Goal: Task Accomplishment & Management: Manage account settings

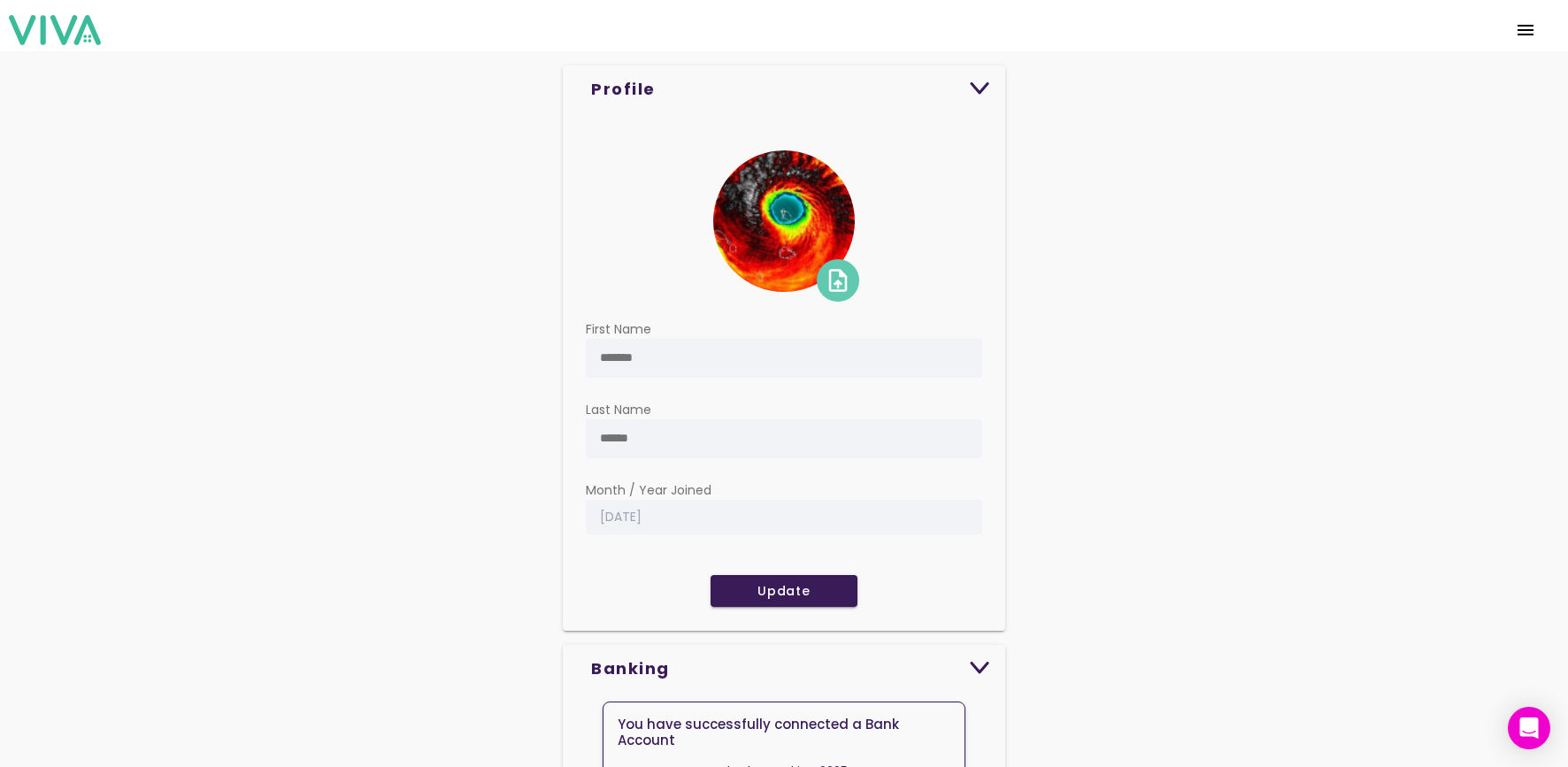
scroll to position [17, 0]
click at [837, 278] on img at bounding box center [838, 280] width 42 height 42
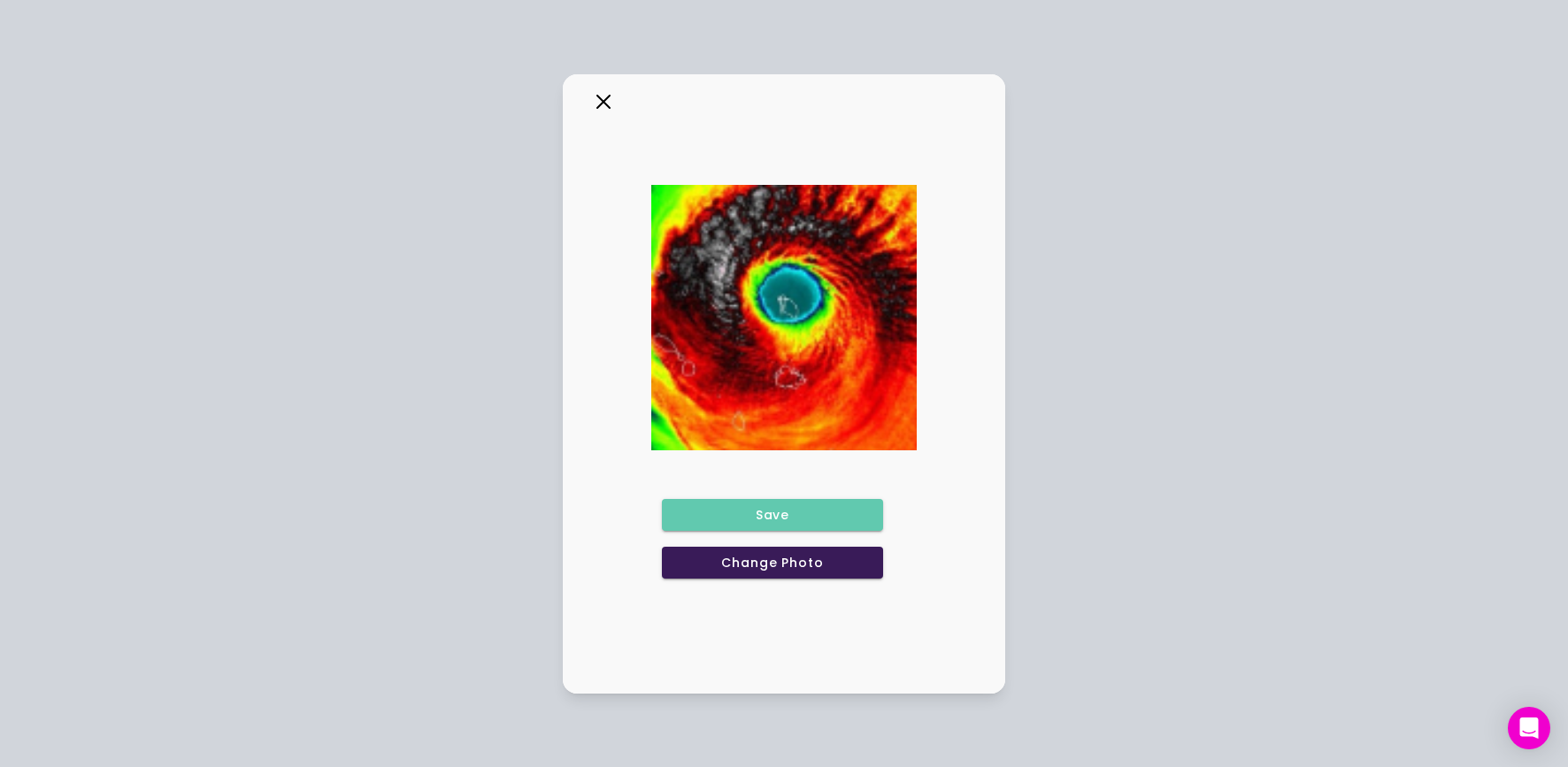
click at [0, 0] on slot "Change Photo" at bounding box center [0, 0] width 0 height 0
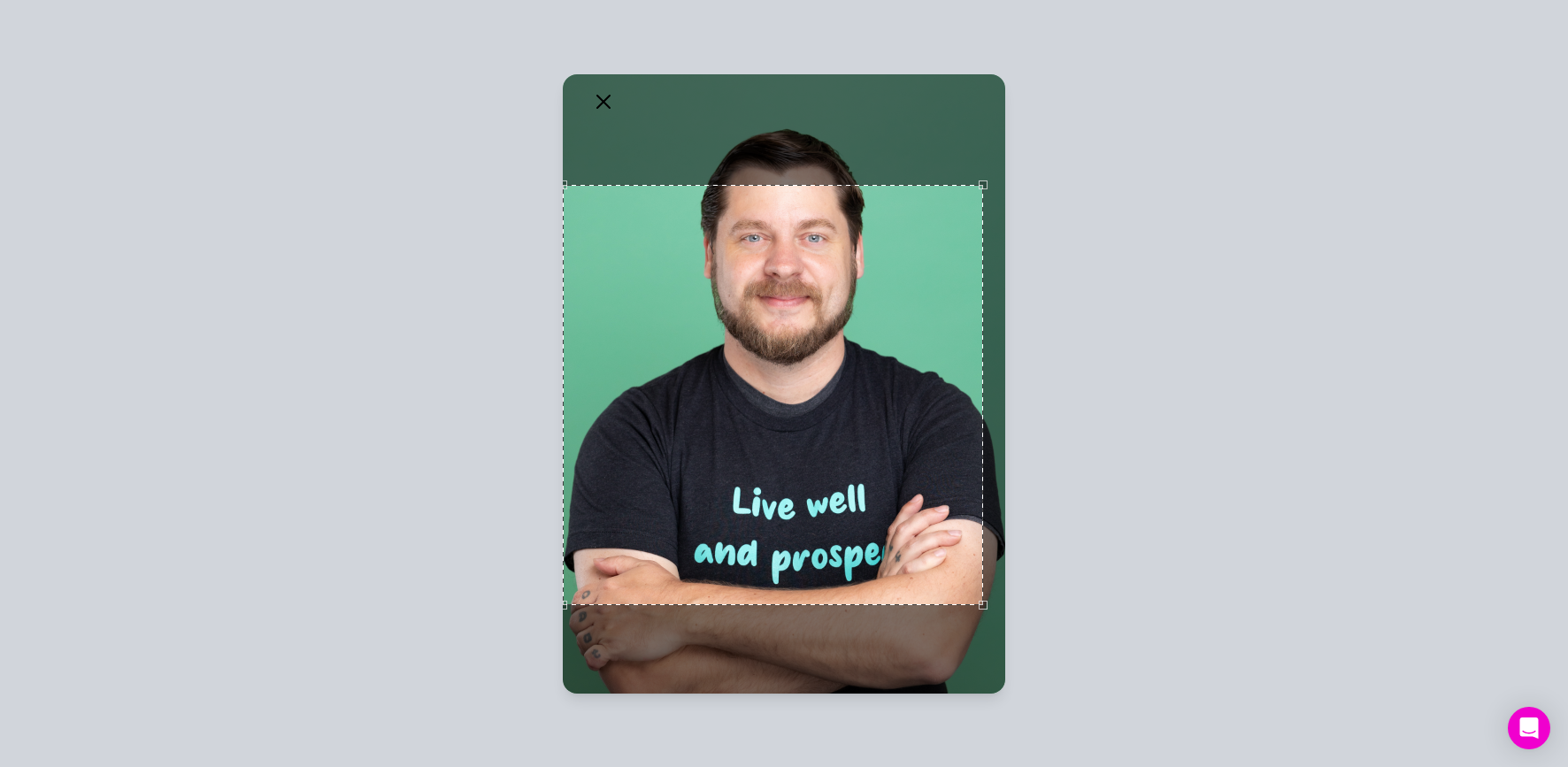
click at [522, 143] on ion-modal "Hidden download Save Change Photo" at bounding box center [784, 384] width 1568 height 767
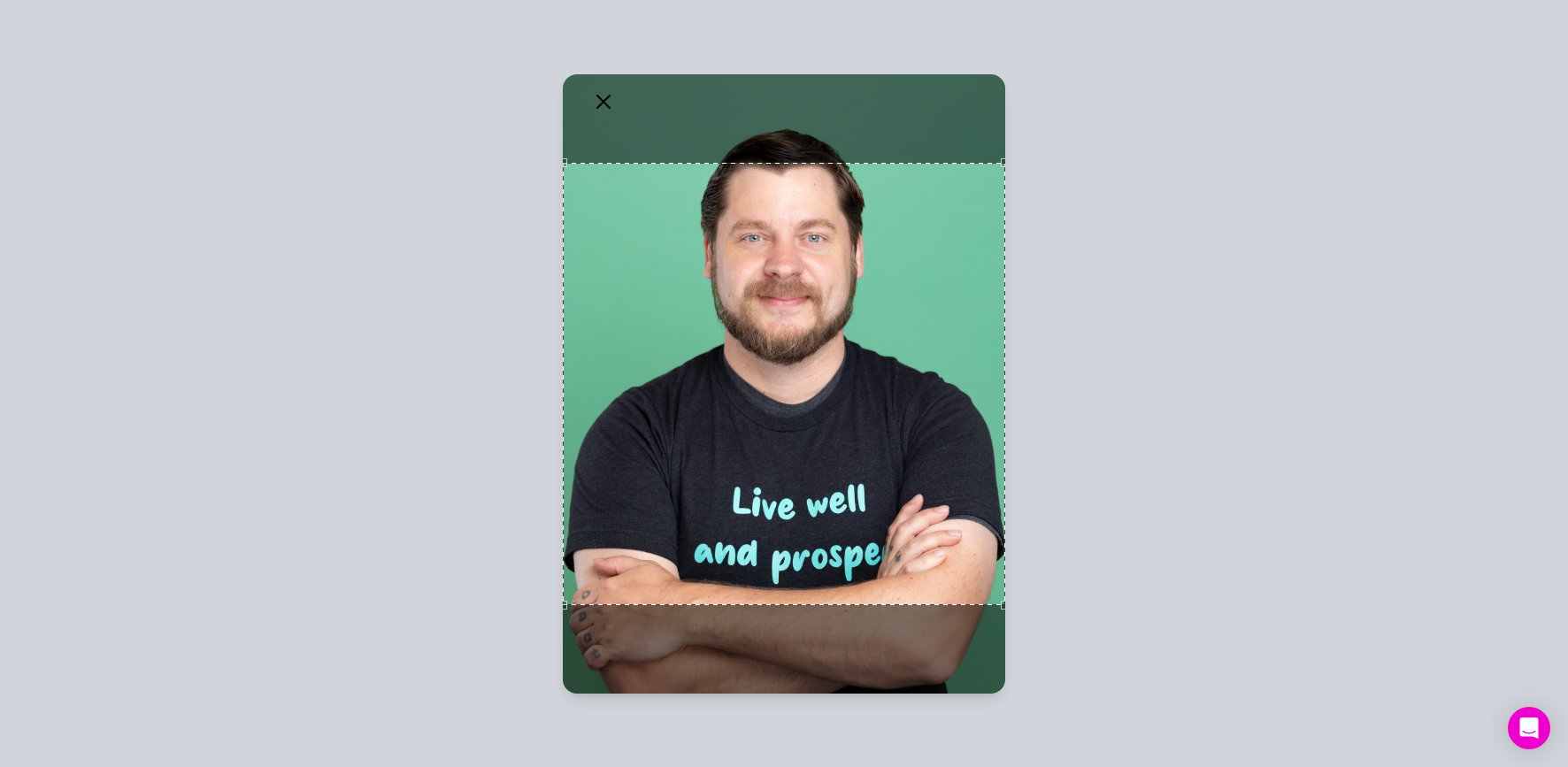
click at [1049, 145] on ion-modal "Hidden download Save Change Photo" at bounding box center [784, 384] width 1568 height 767
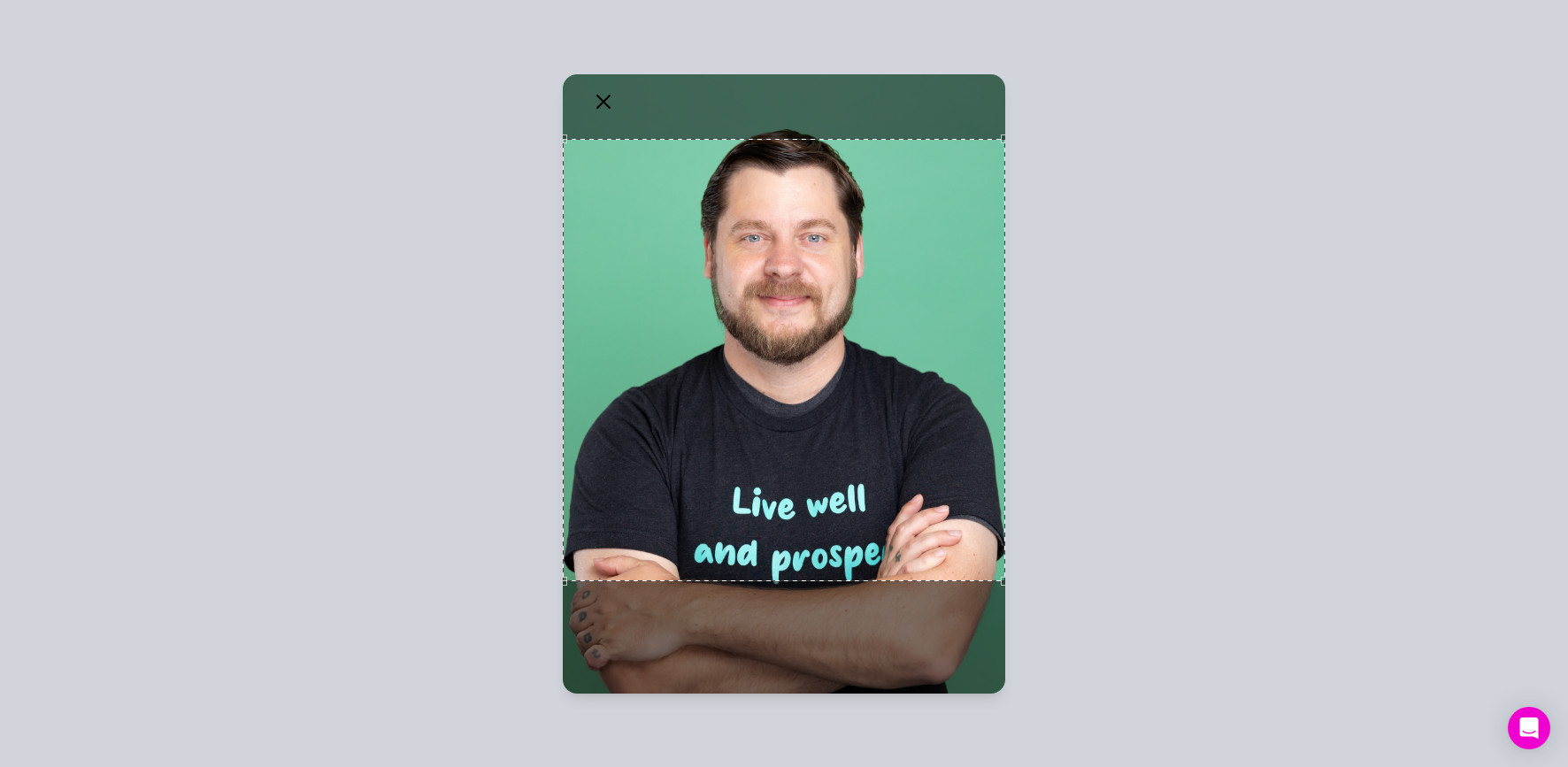
click at [865, 270] on div "Use the arrow keys to move the crop selection area" at bounding box center [784, 359] width 442 height 442
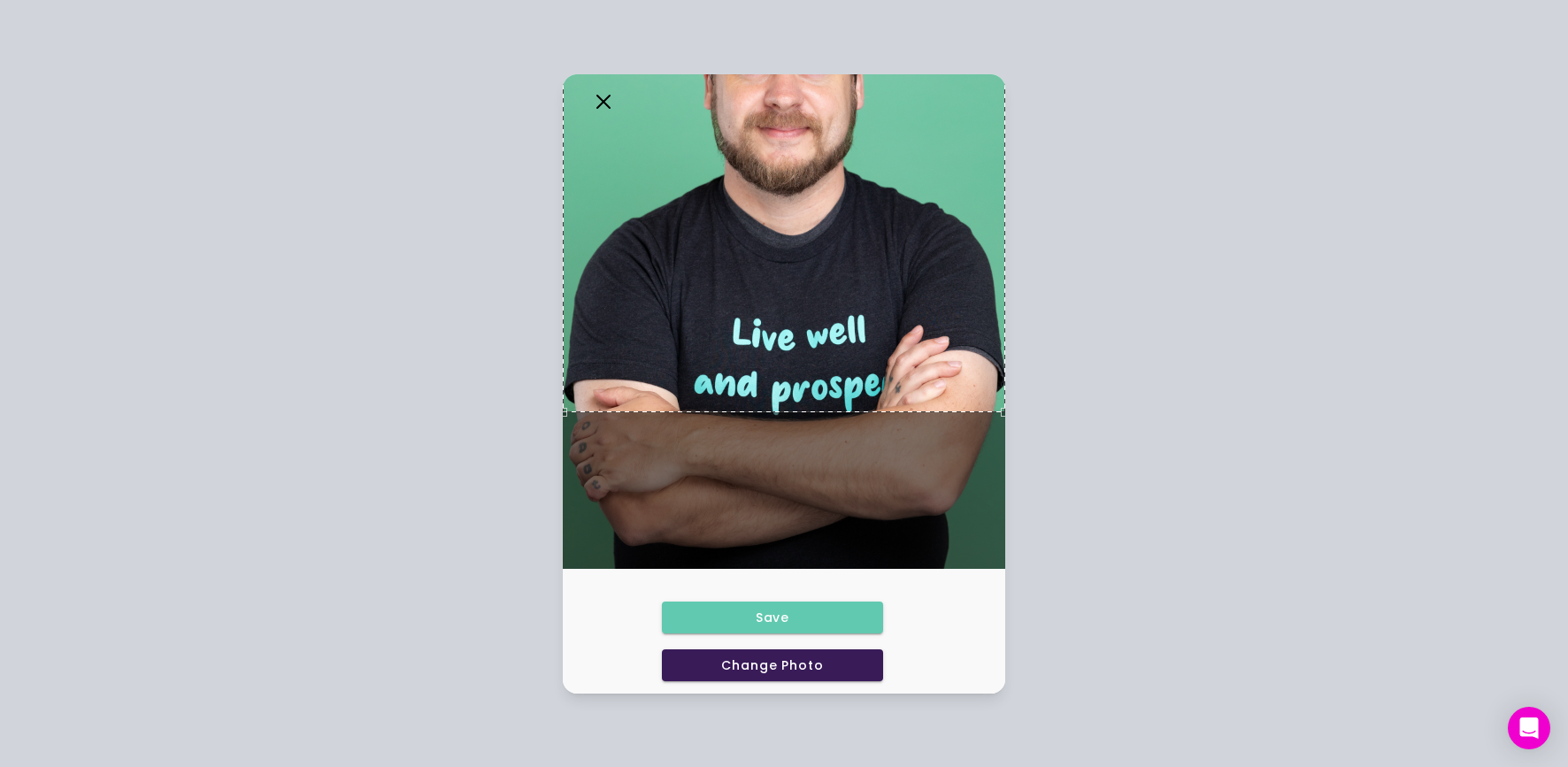
click at [750, 616] on span "Save" at bounding box center [772, 617] width 194 height 13
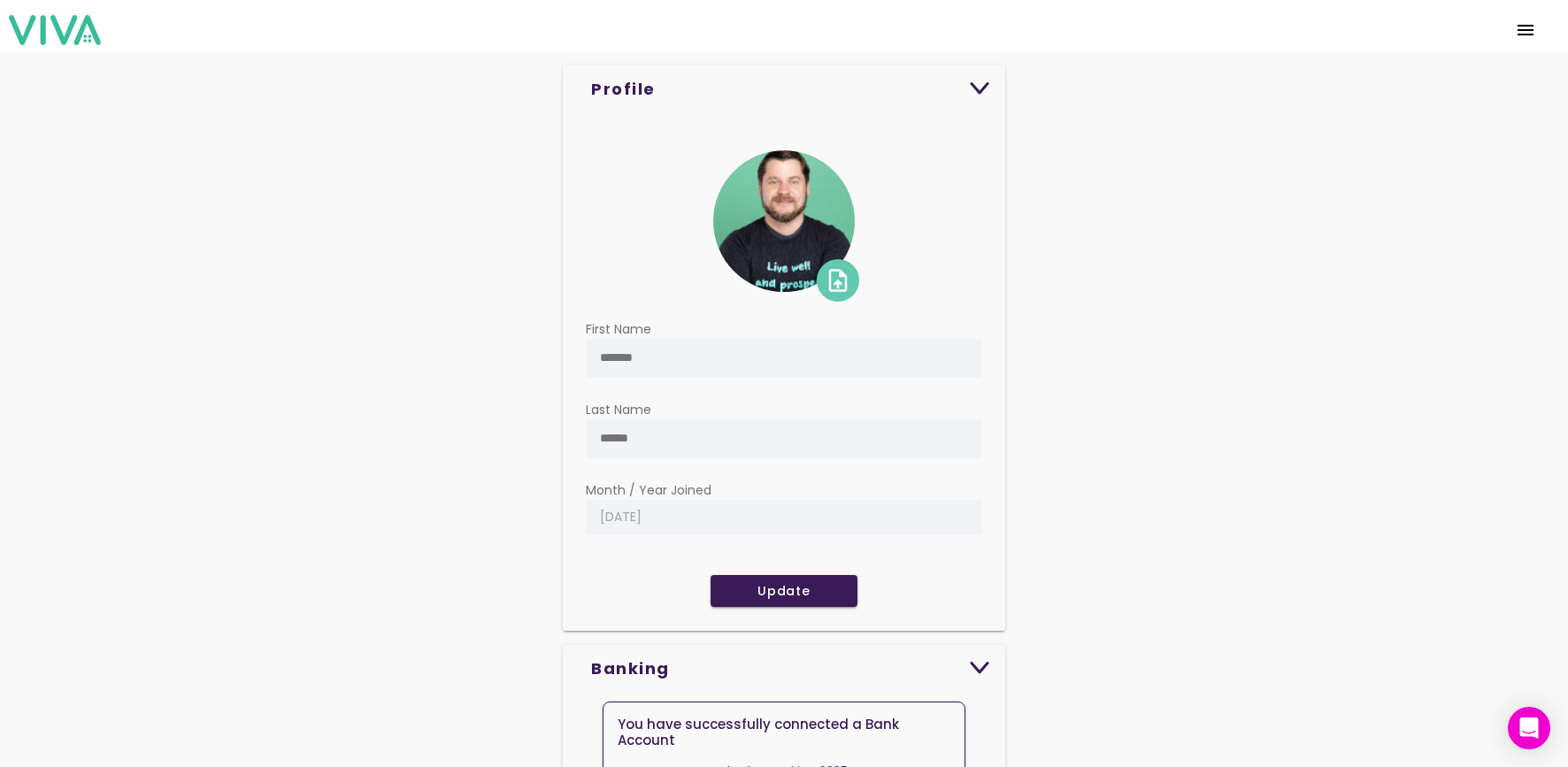
scroll to position [17, 0]
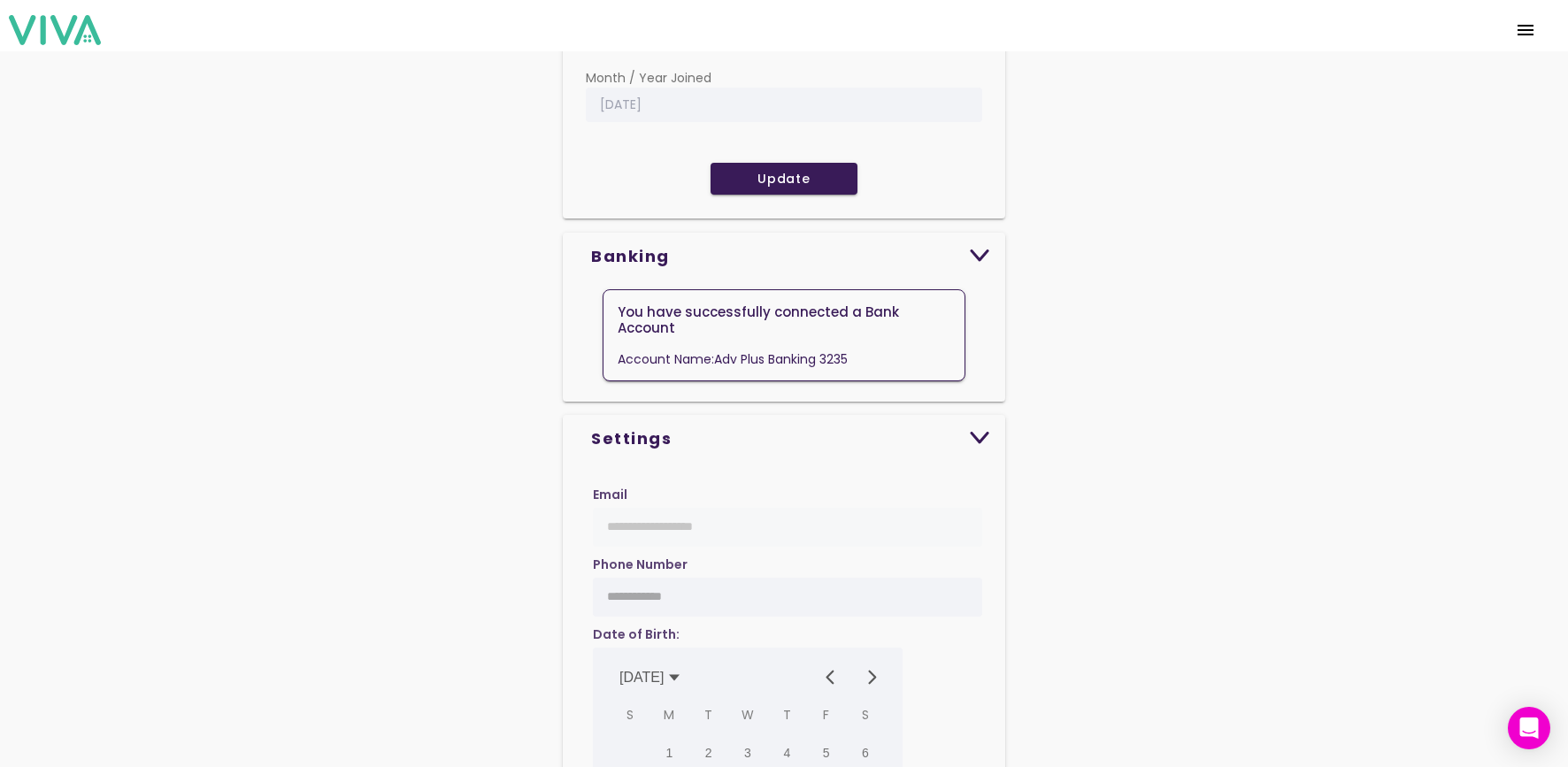
click at [976, 263] on ion-text "Banking" at bounding box center [784, 256] width 386 height 20
click at [980, 255] on img at bounding box center [980, 255] width 22 height 13
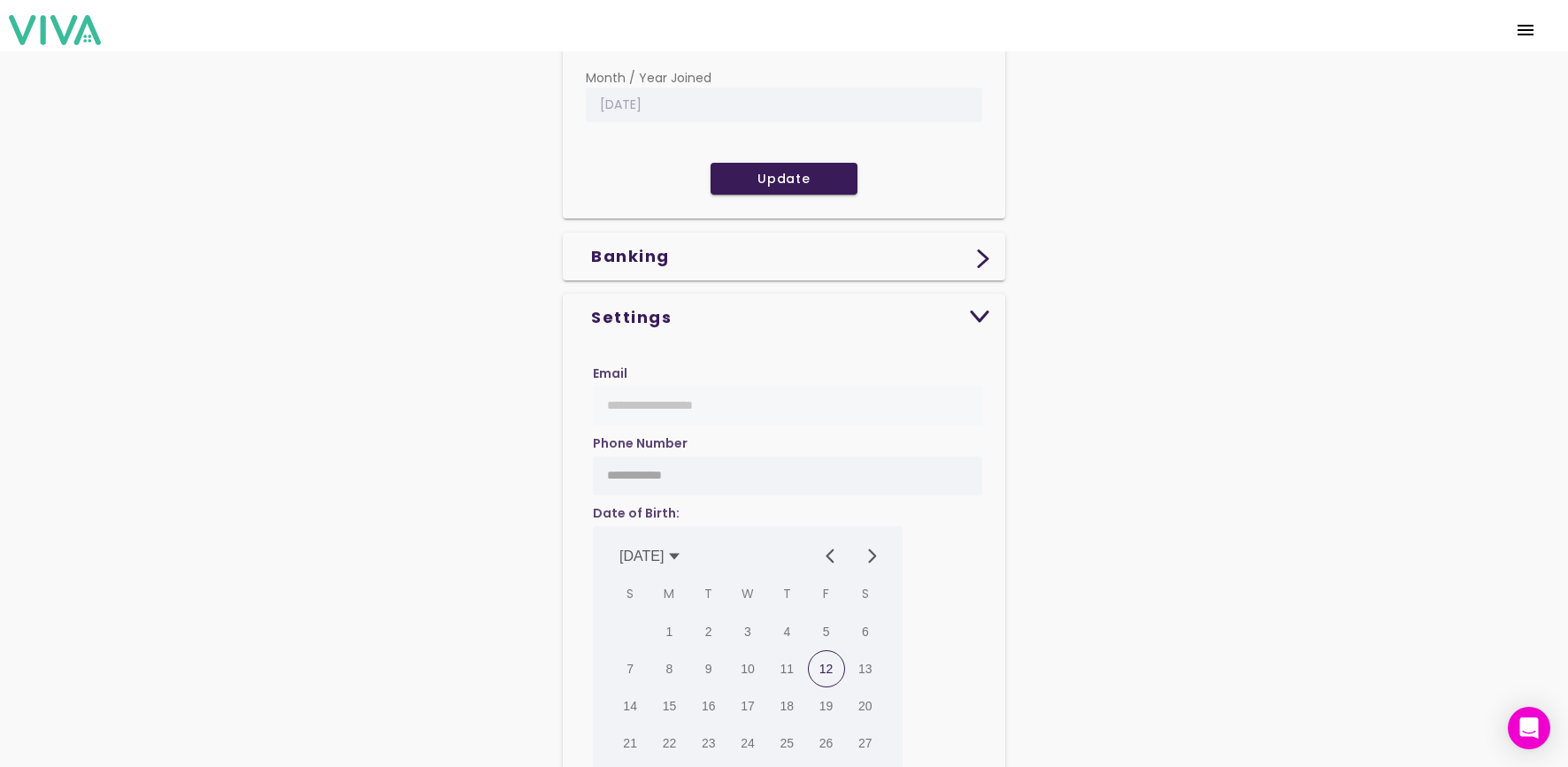
click at [979, 263] on img at bounding box center [984, 258] width 14 height 19
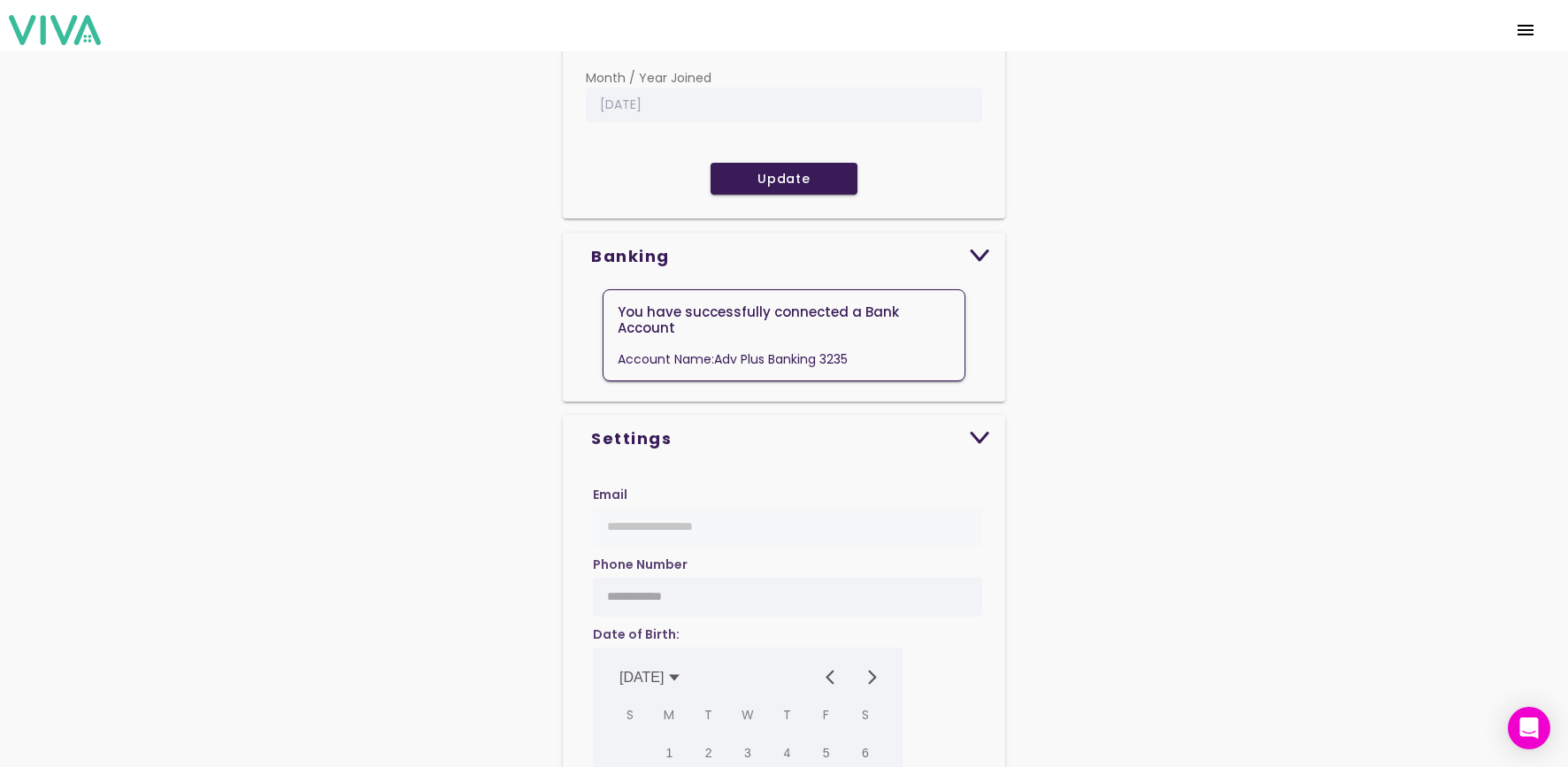
click at [0, 0] on slot "You have successfully connected a Bank Account" at bounding box center [0, 0] width 0 height 0
click at [0, 0] on slot "Account Name : Adv Plus Banking 3235" at bounding box center [0, 0] width 0 height 0
click at [980, 254] on img at bounding box center [980, 255] width 22 height 13
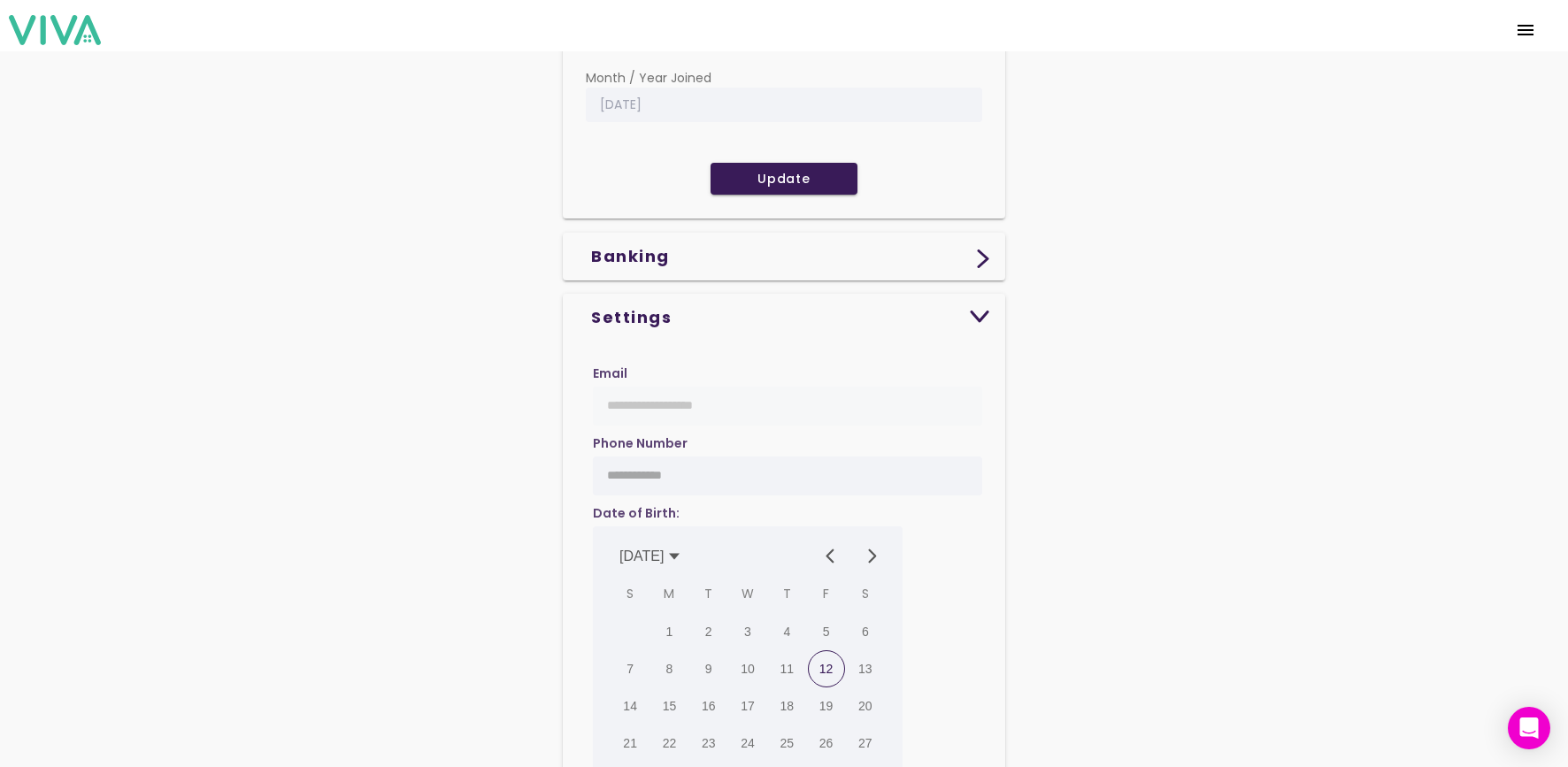
scroll to position [0, 0]
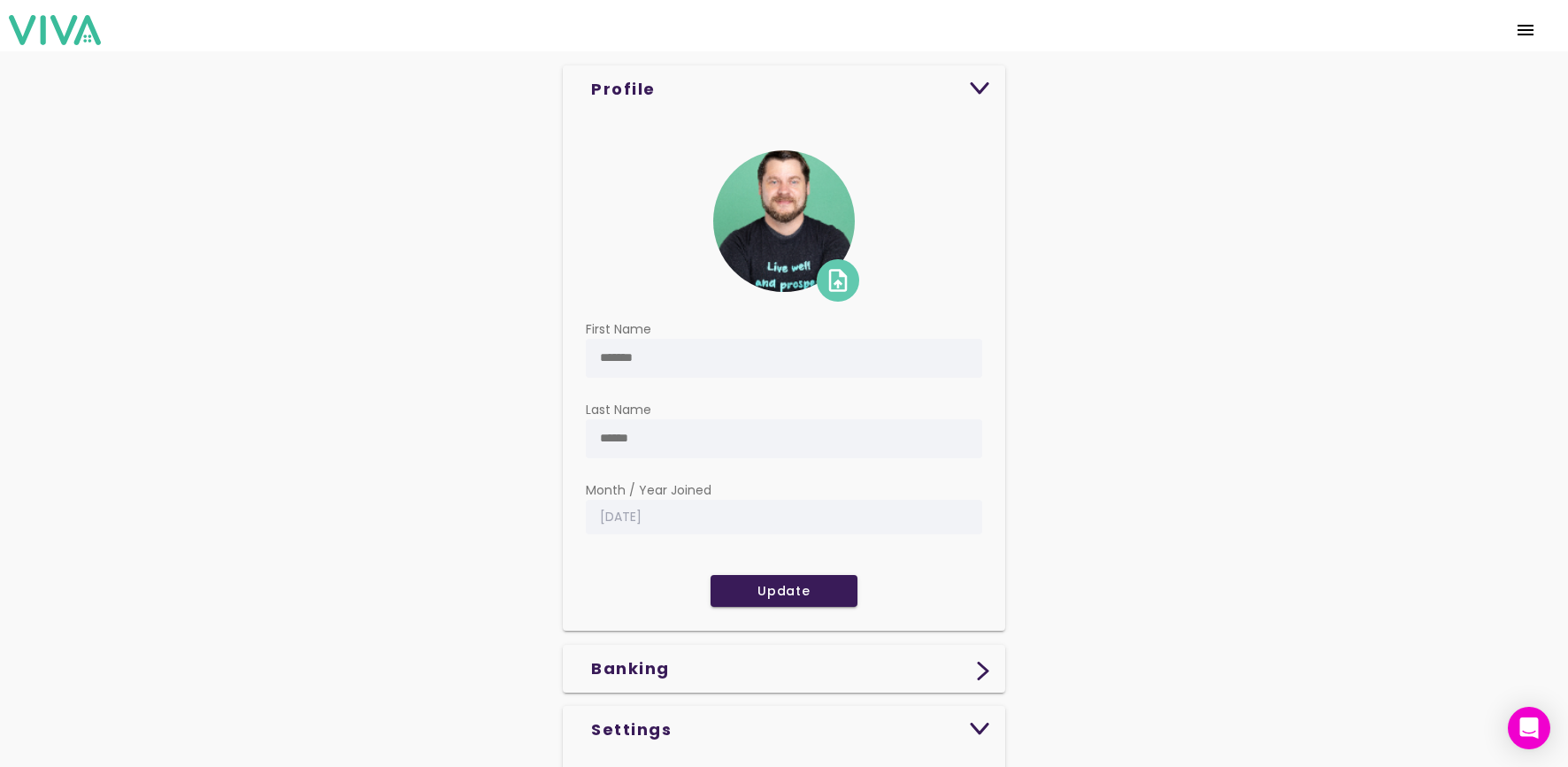
click at [73, 22] on img at bounding box center [55, 29] width 92 height 29
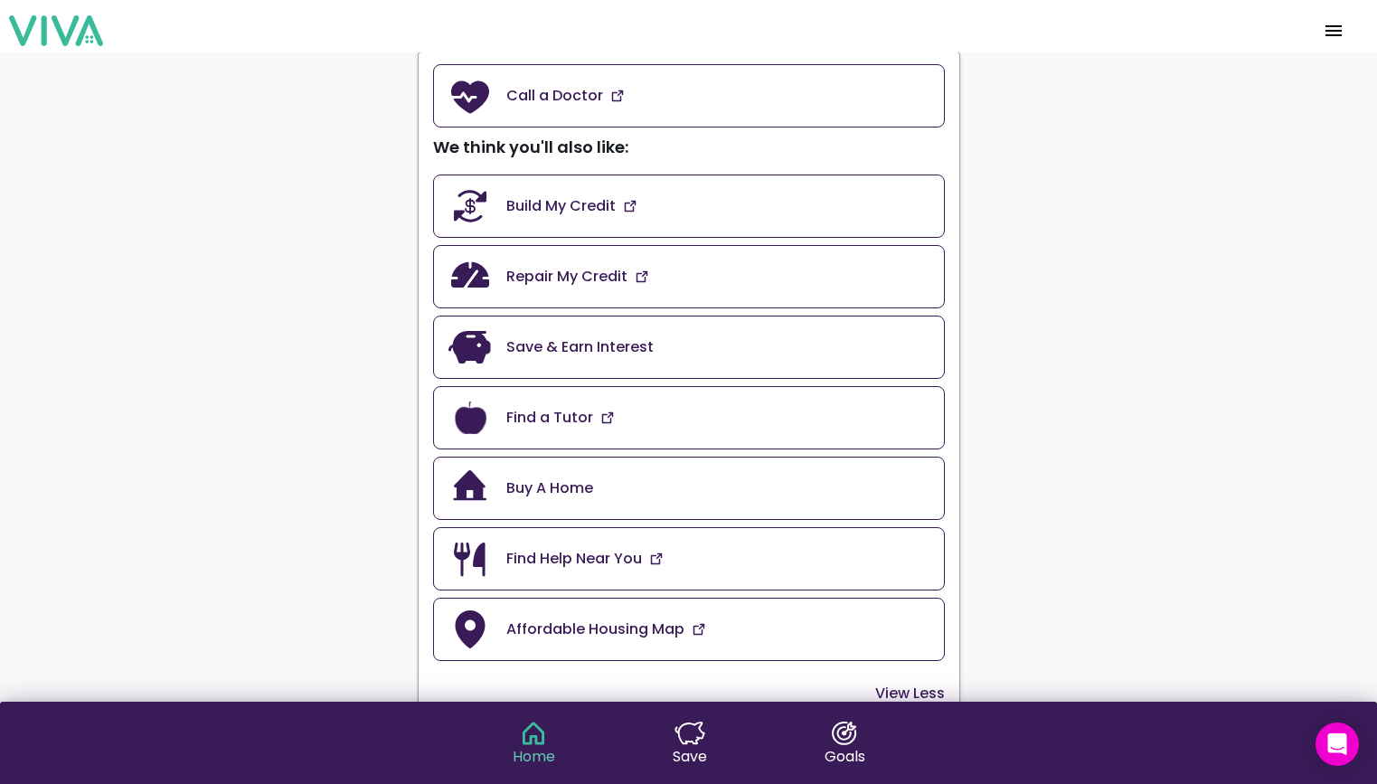
scroll to position [528, 0]
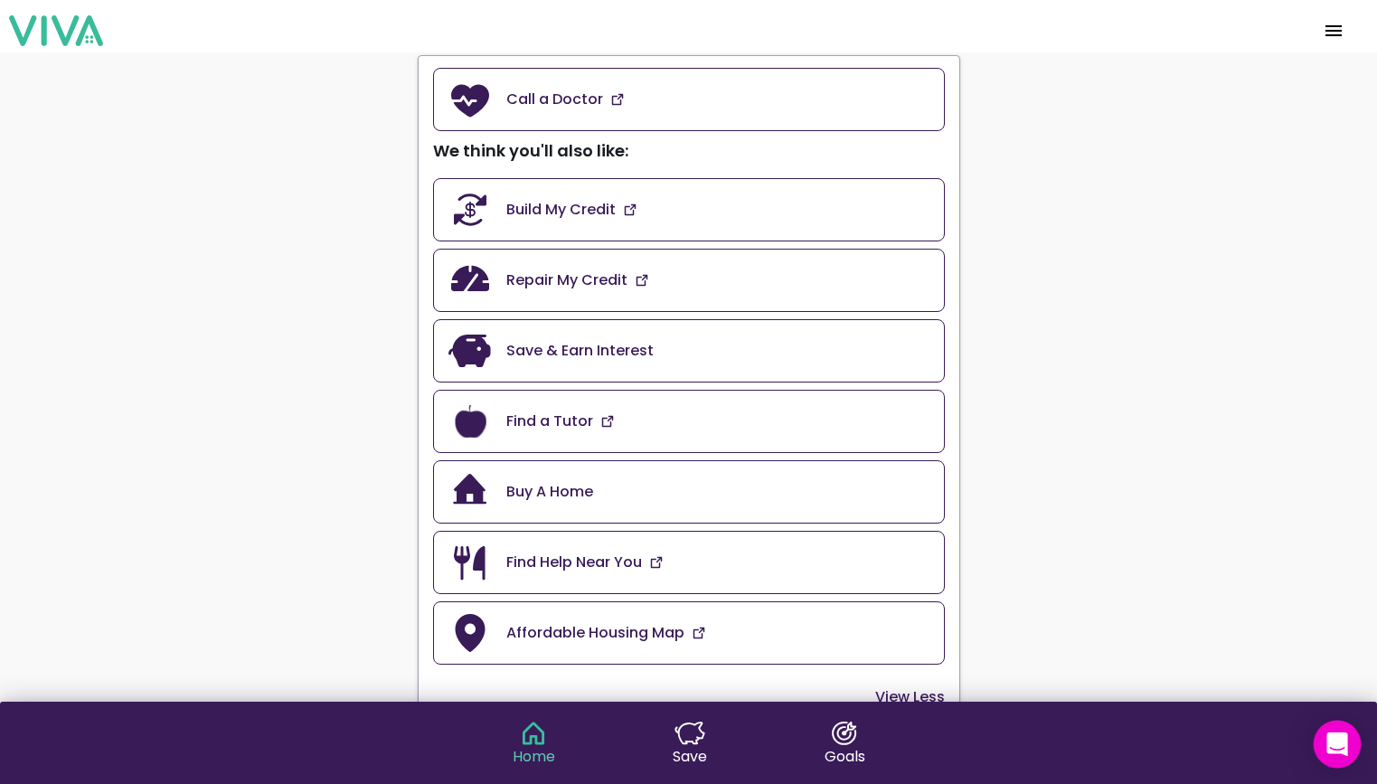
click at [103, 45] on icon "Open Intercom Messenger" at bounding box center [51, 25] width 103 height 39
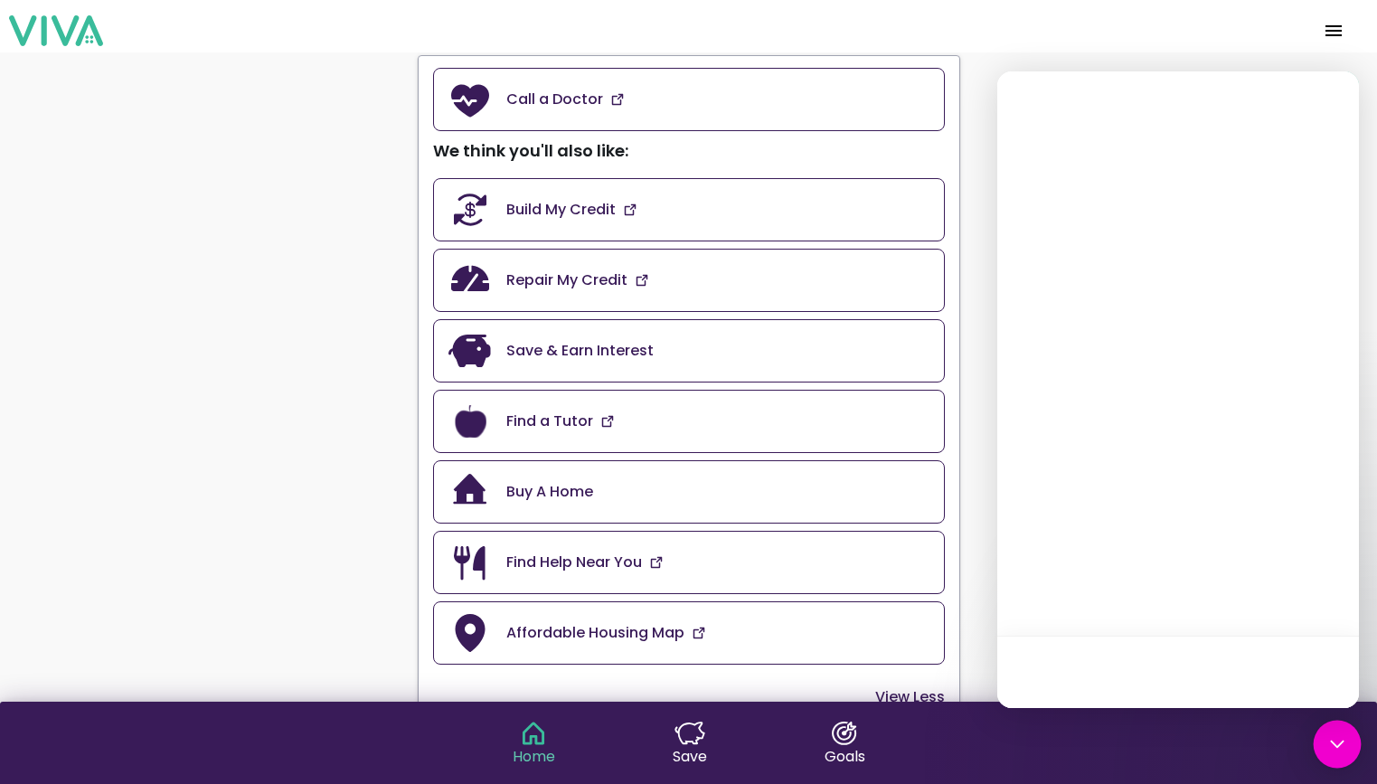
scroll to position [0, 0]
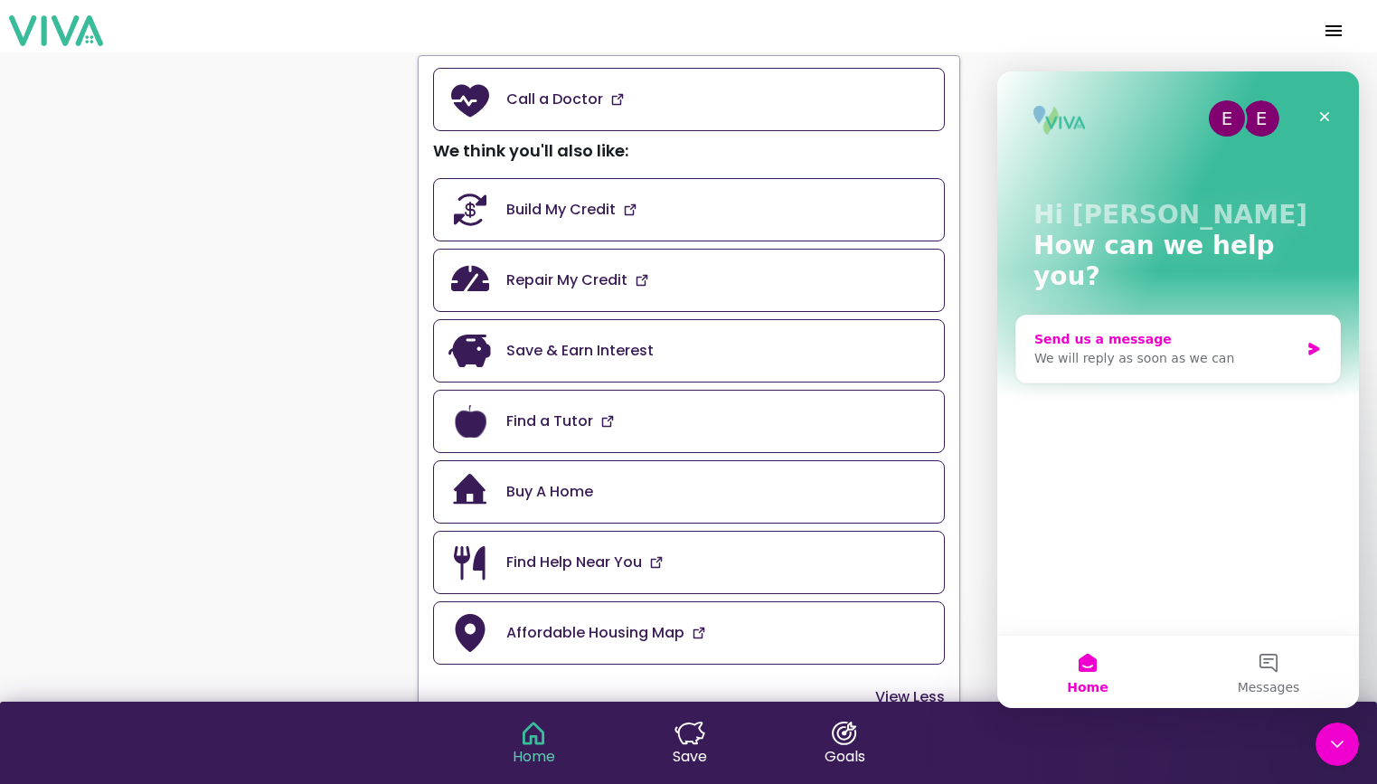
click at [1160, 349] on div "We will reply as soon as we can" at bounding box center [1166, 358] width 265 height 19
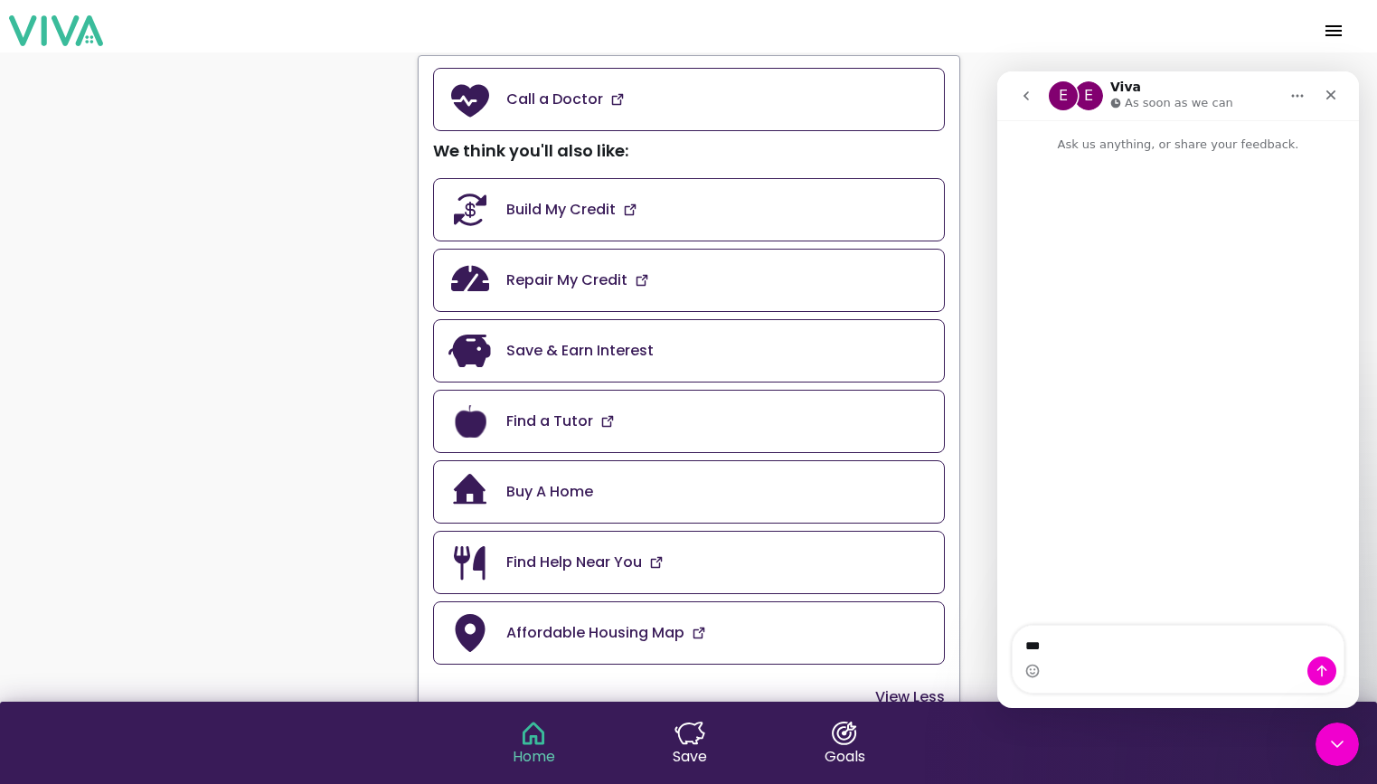
type textarea "****"
click at [1069, 96] on div "E" at bounding box center [1063, 95] width 29 height 29
click at [1294, 101] on icon "Home" at bounding box center [1297, 96] width 14 height 14
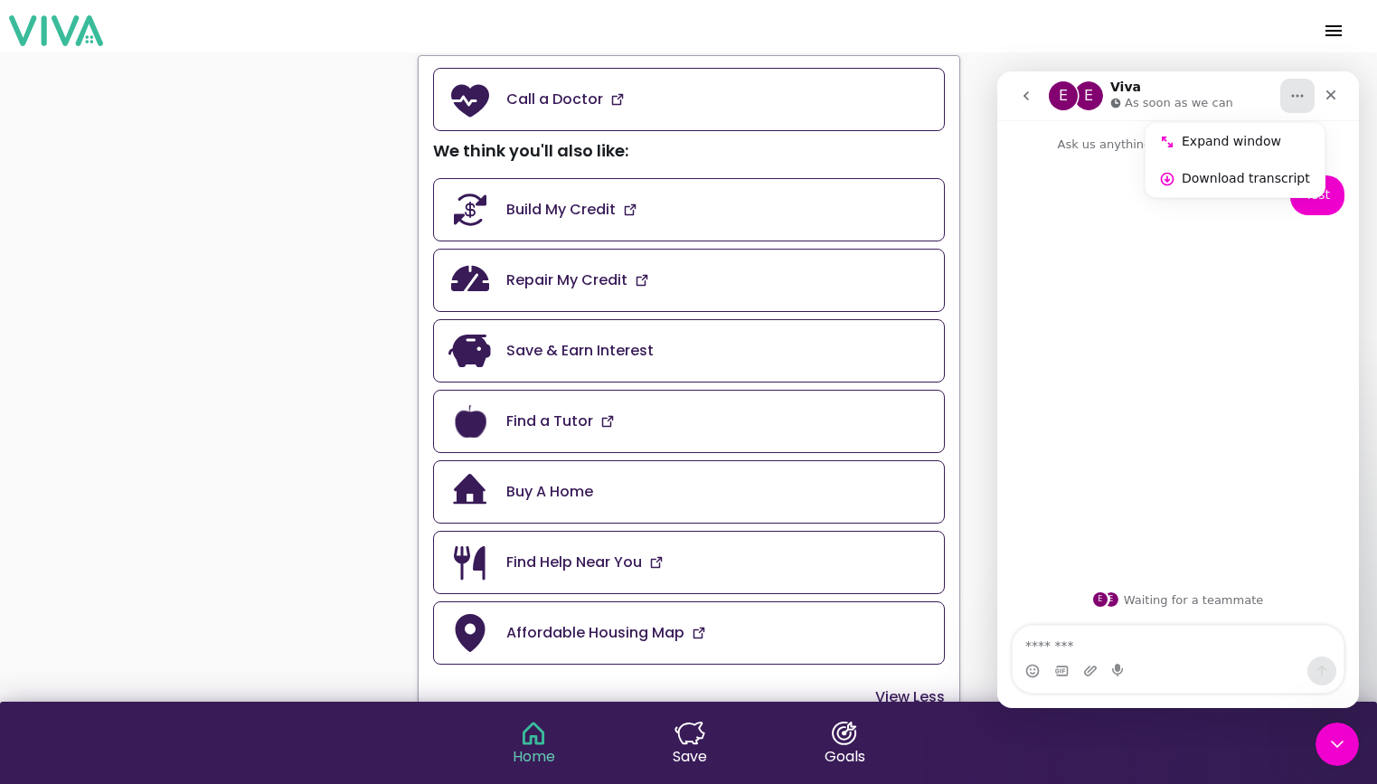
click at [1235, 99] on div "E E Viva As soon as we can" at bounding box center [1164, 96] width 230 height 32
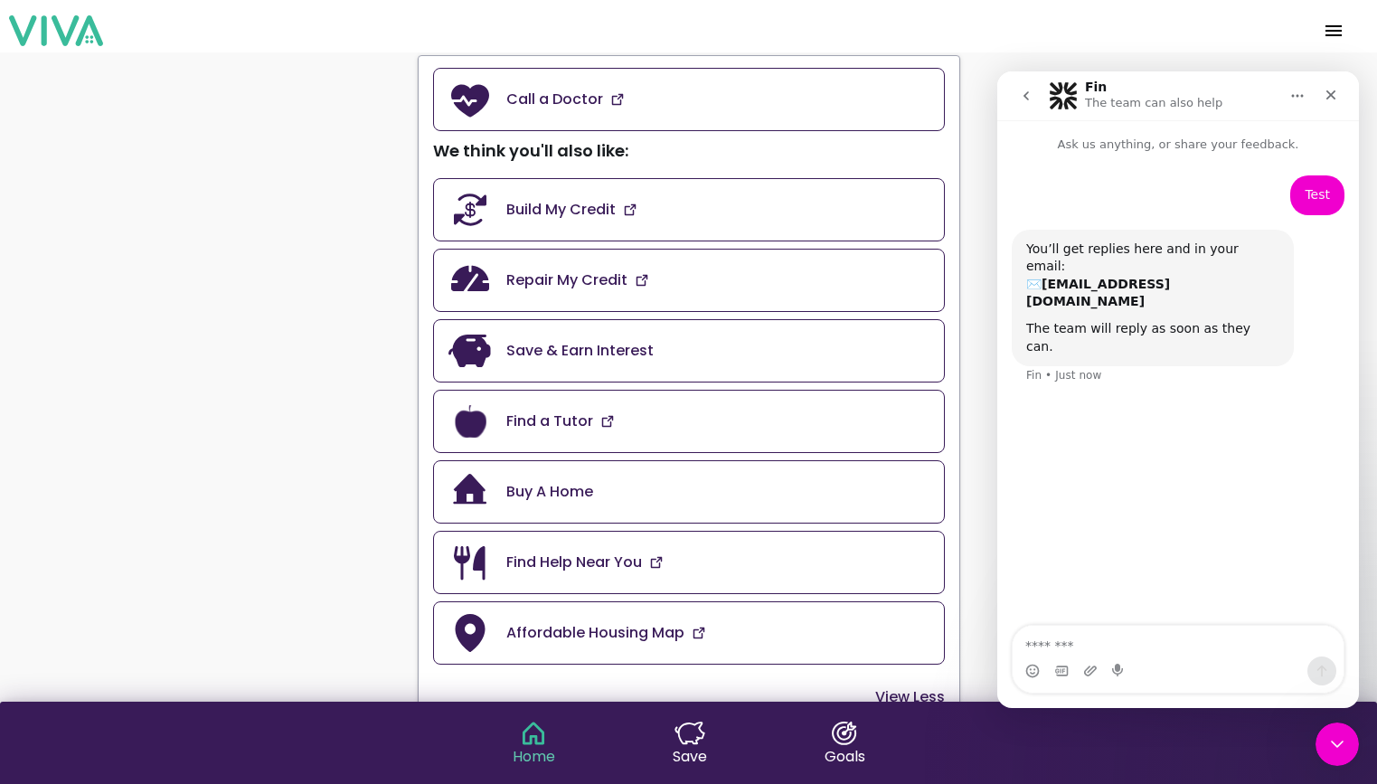
click at [1297, 96] on icon "Home" at bounding box center [1298, 96] width 12 height 3
click at [1154, 417] on div "Test [PERSON_NAME] • Just now You’ll get replies here and in your email: ✉️ [EM…" at bounding box center [1178, 391] width 362 height 474
click at [1052, 638] on textarea "Message…" at bounding box center [1178, 641] width 331 height 31
type textarea "**********"
click at [1336, 90] on icon "Close" at bounding box center [1331, 95] width 14 height 14
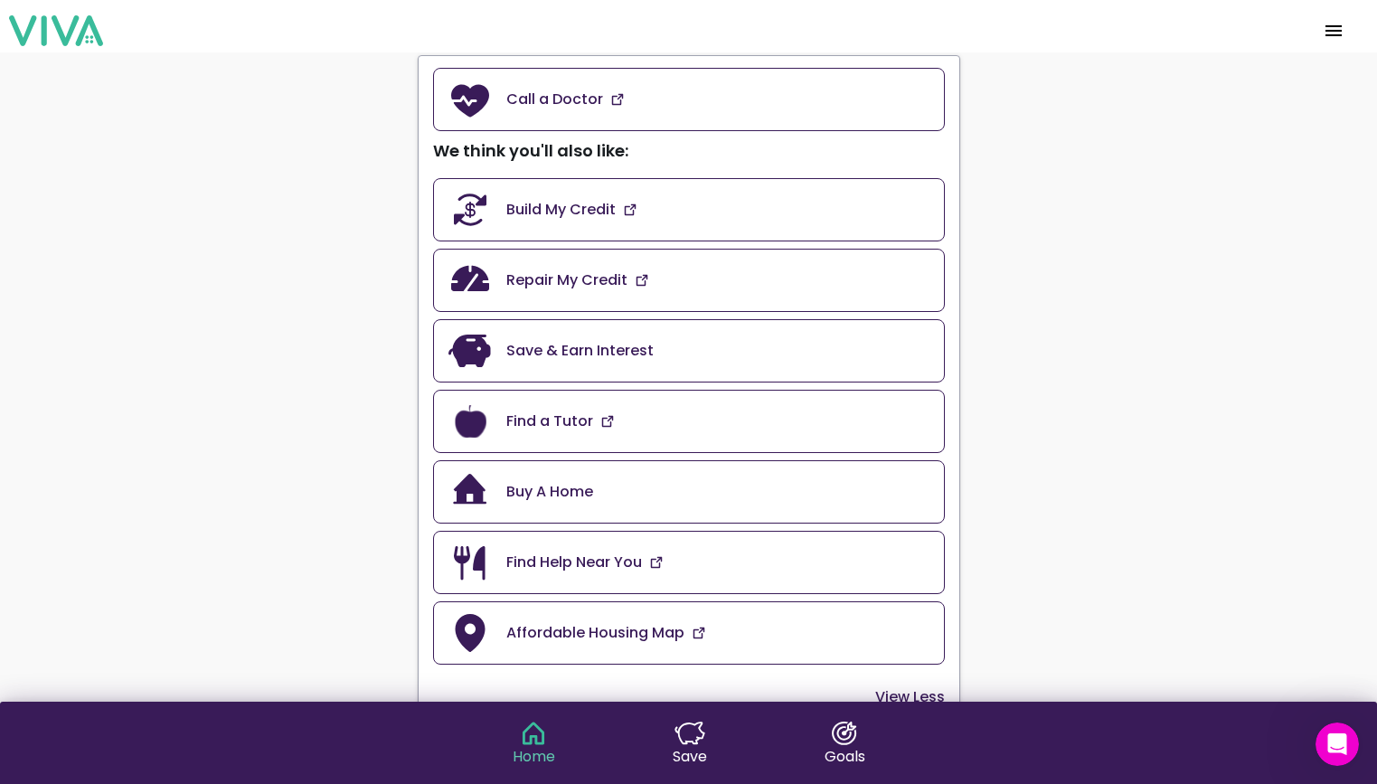
click at [693, 735] on img at bounding box center [690, 734] width 31 height 24
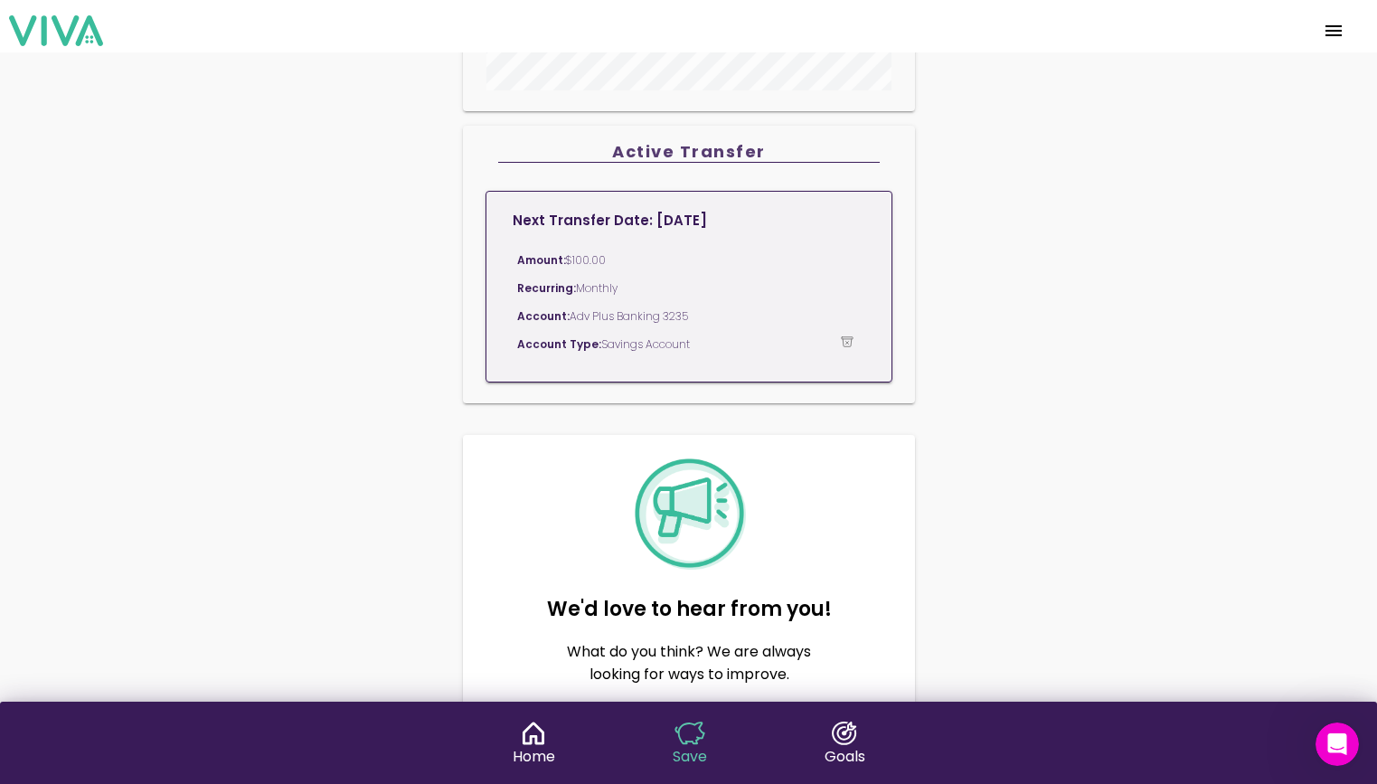
scroll to position [1306, 0]
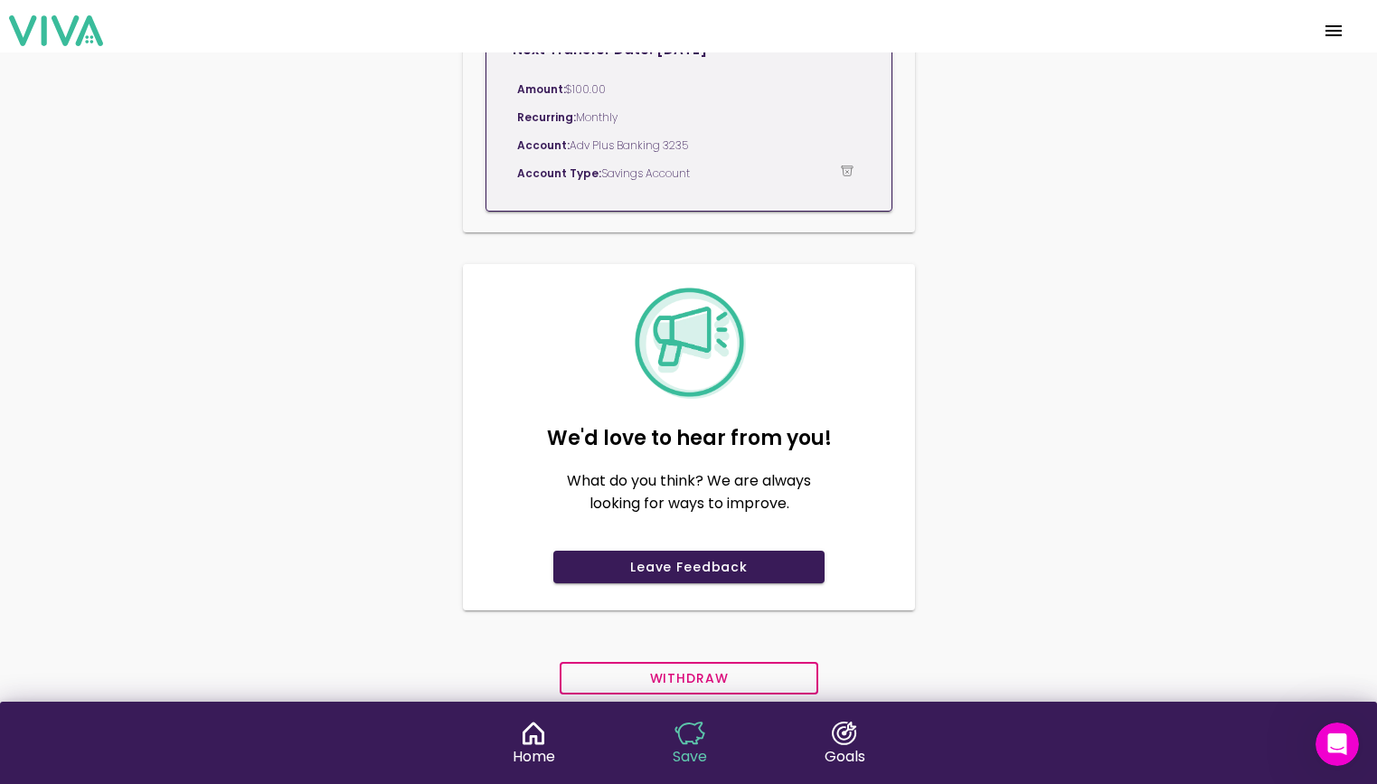
click at [839, 726] on img at bounding box center [844, 734] width 31 height 24
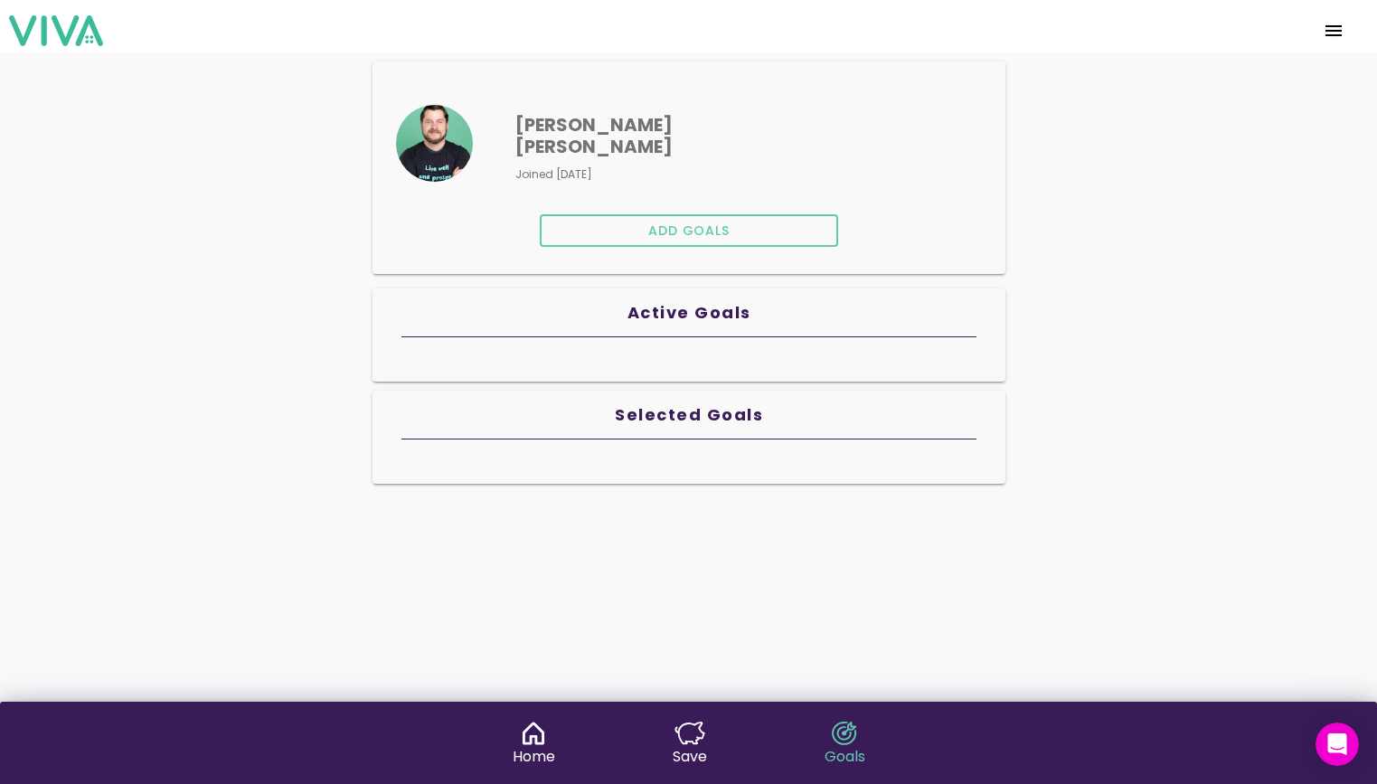
click at [531, 730] on img at bounding box center [533, 734] width 31 height 24
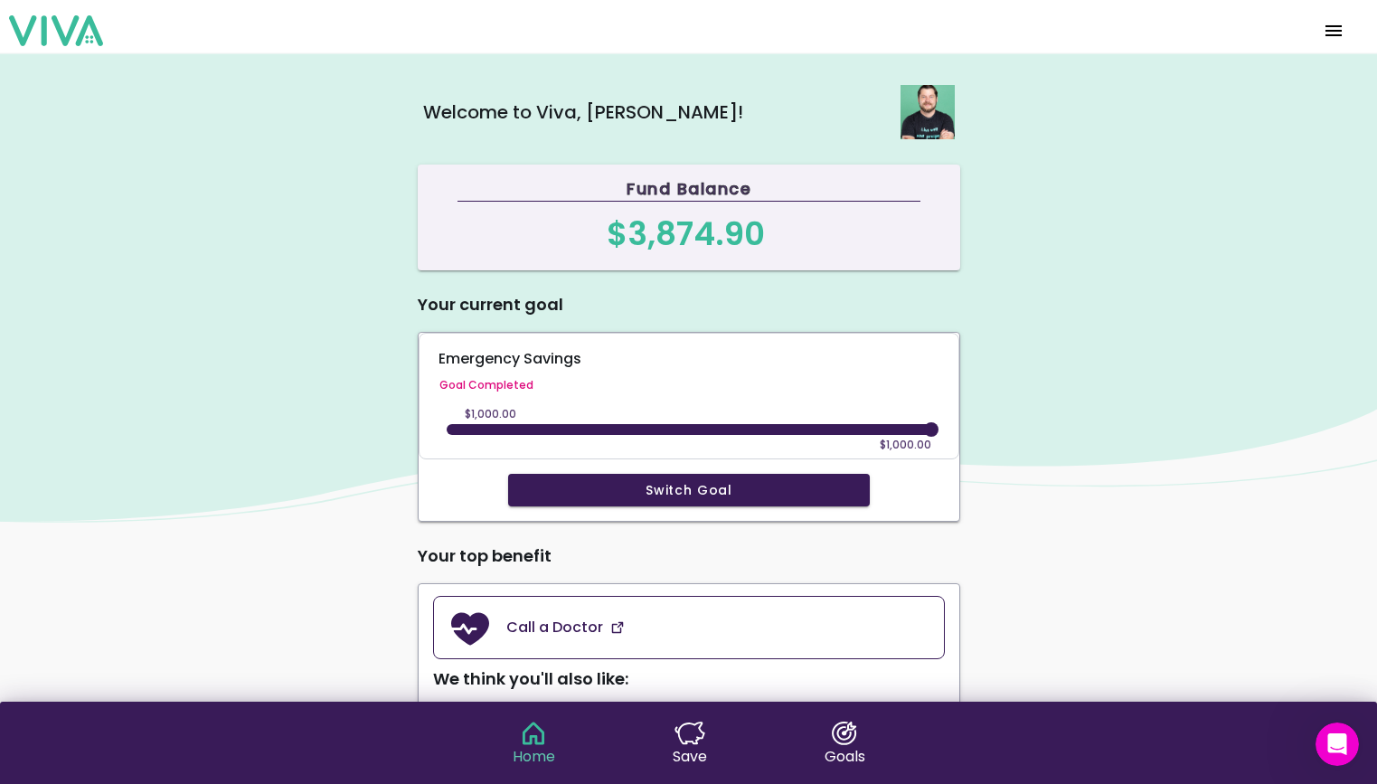
click at [0, 0] on slot "Switch Goal" at bounding box center [0, 0] width 0 height 0
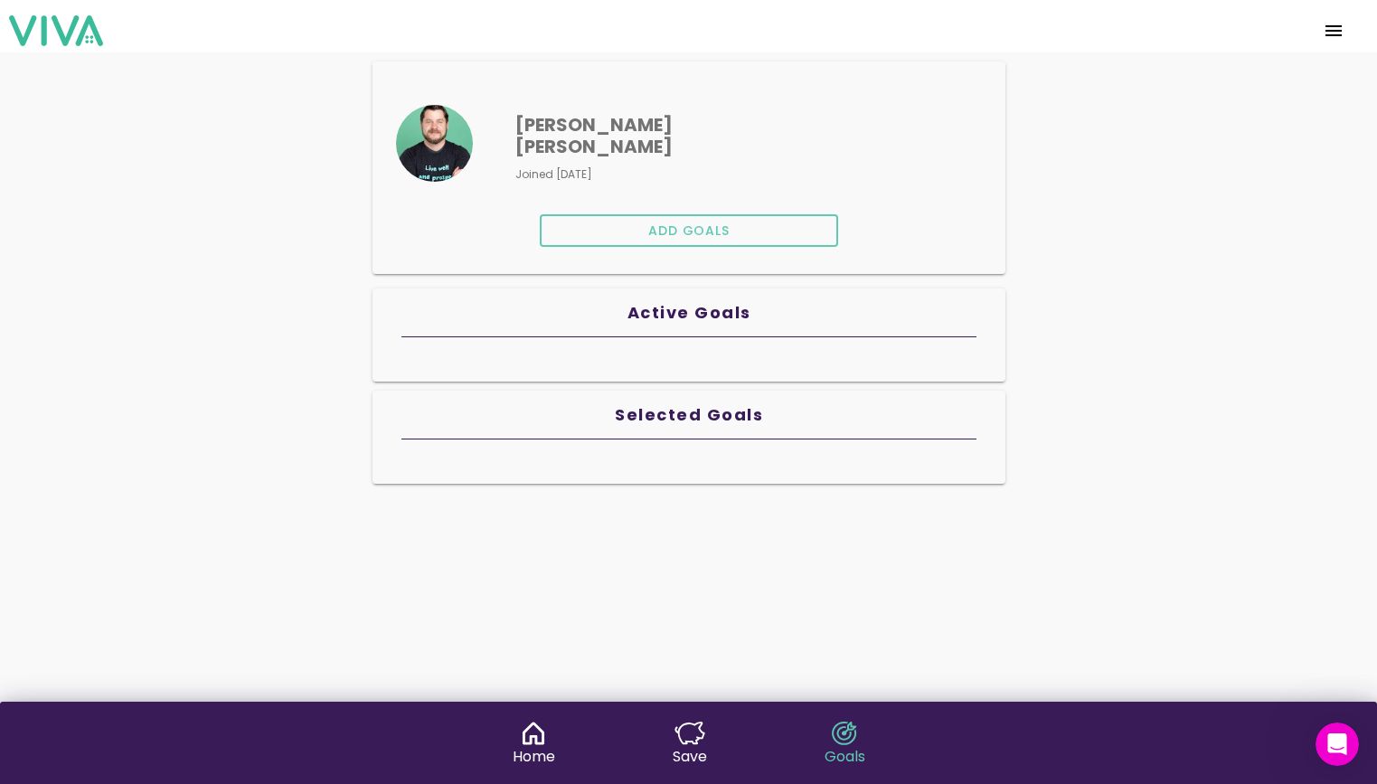
click at [0, 0] on slot "Active Goals" at bounding box center [0, 0] width 0 height 0
click at [659, 391] on ion-card-header "Selected Goals" at bounding box center [689, 422] width 633 height 63
click at [530, 724] on img at bounding box center [533, 734] width 31 height 24
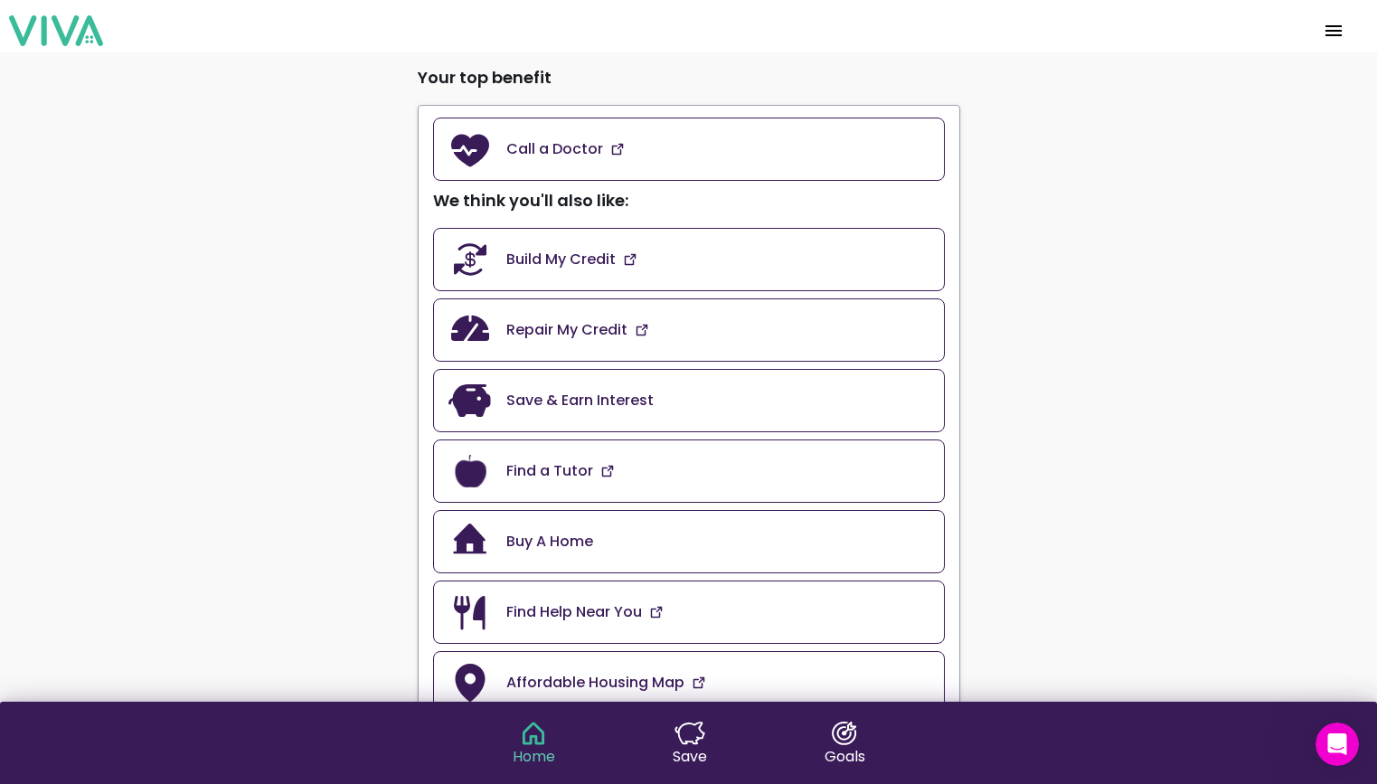
scroll to position [486, 0]
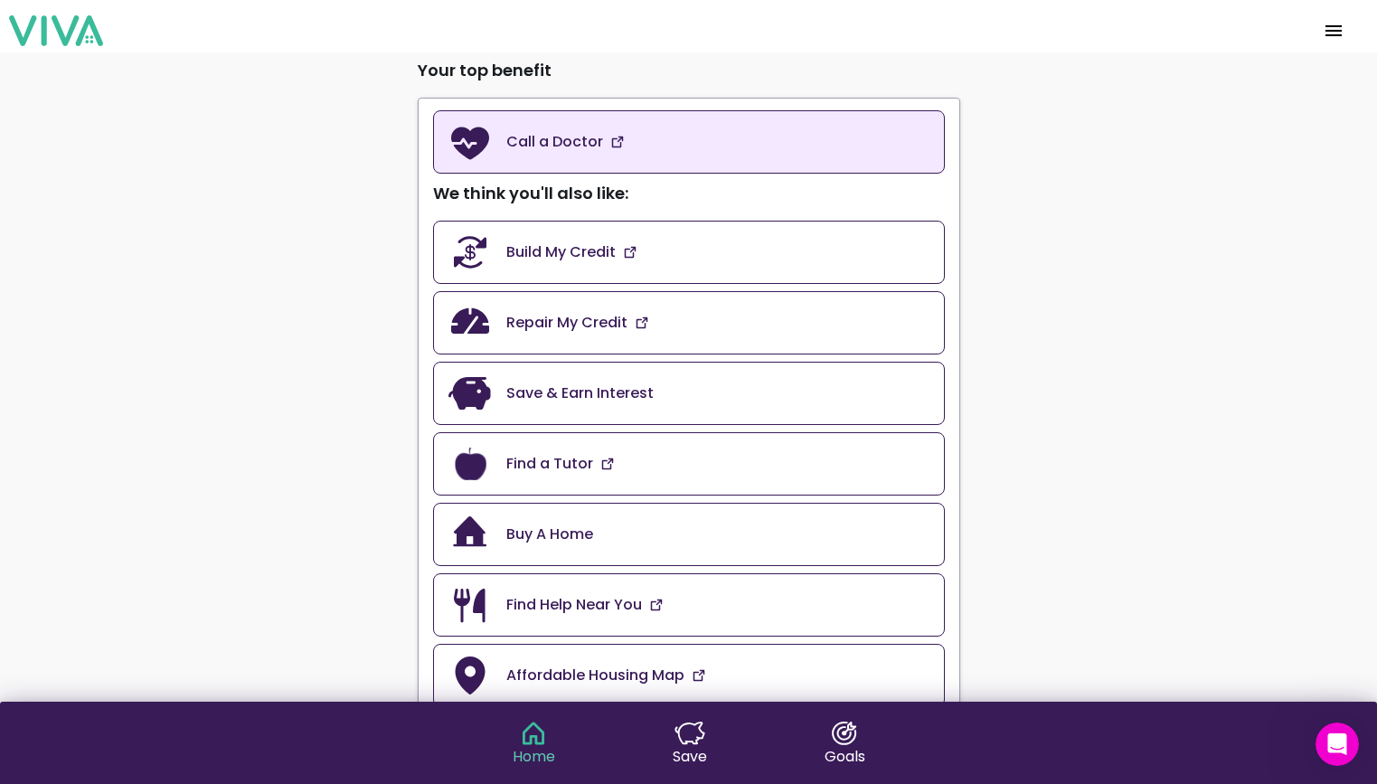
click at [0, 0] on slot "Call a Doctor" at bounding box center [0, 0] width 0 height 0
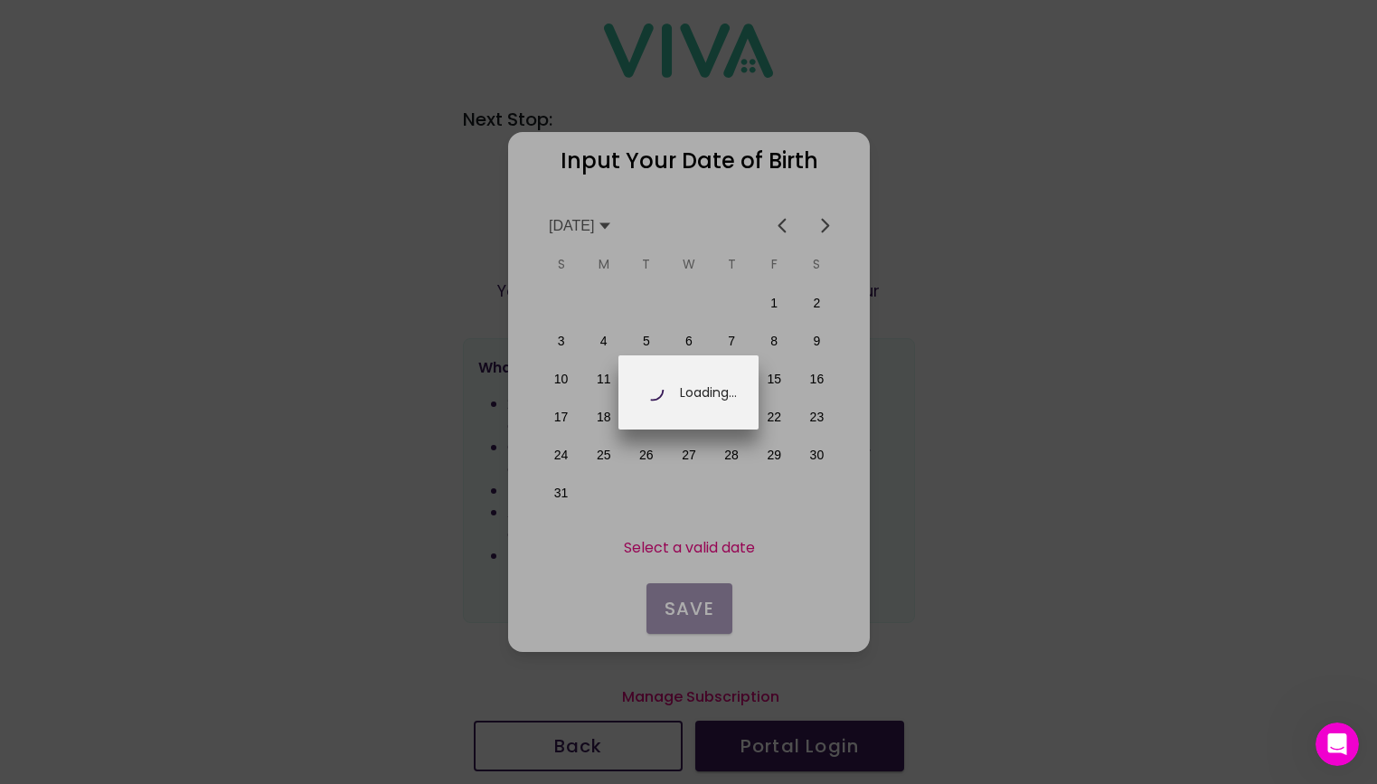
scroll to position [0, 316]
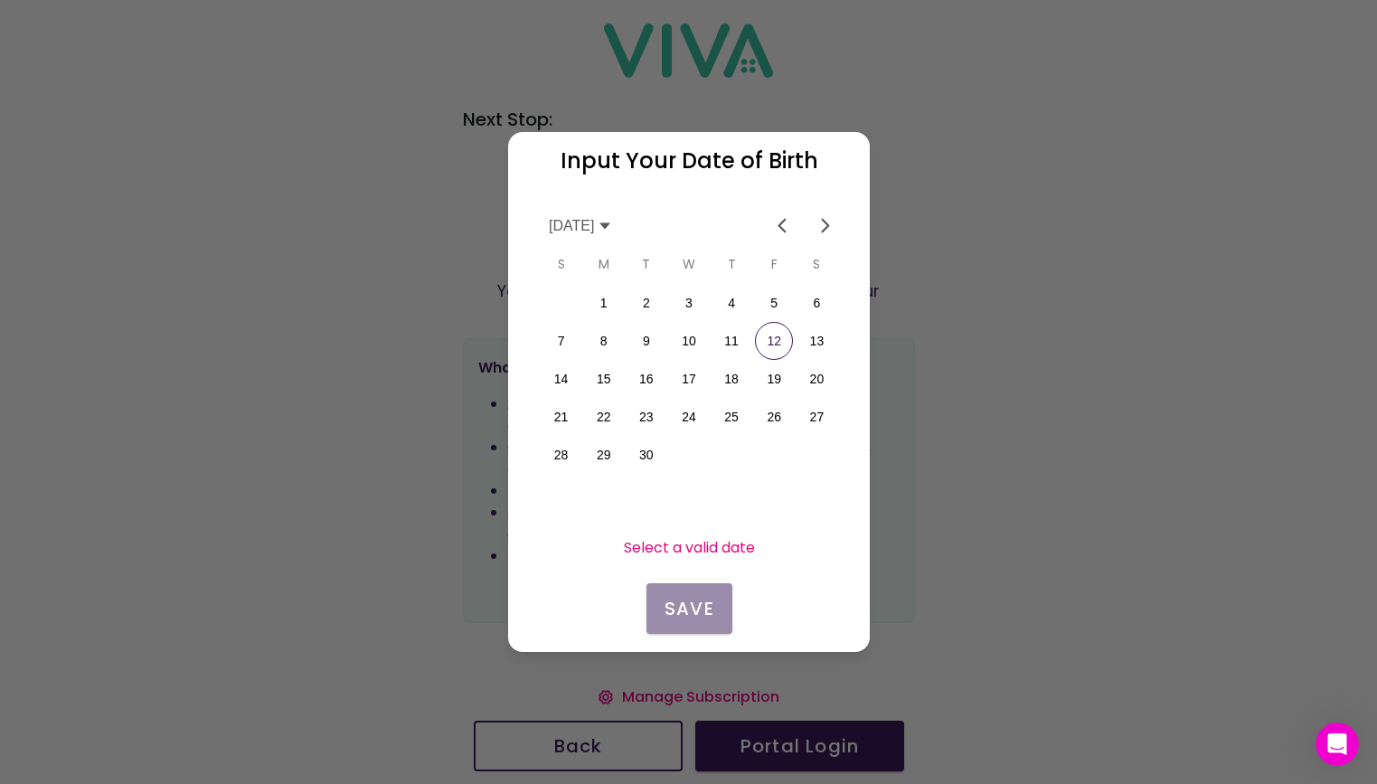
click at [612, 222] on icon at bounding box center [605, 226] width 14 height 14
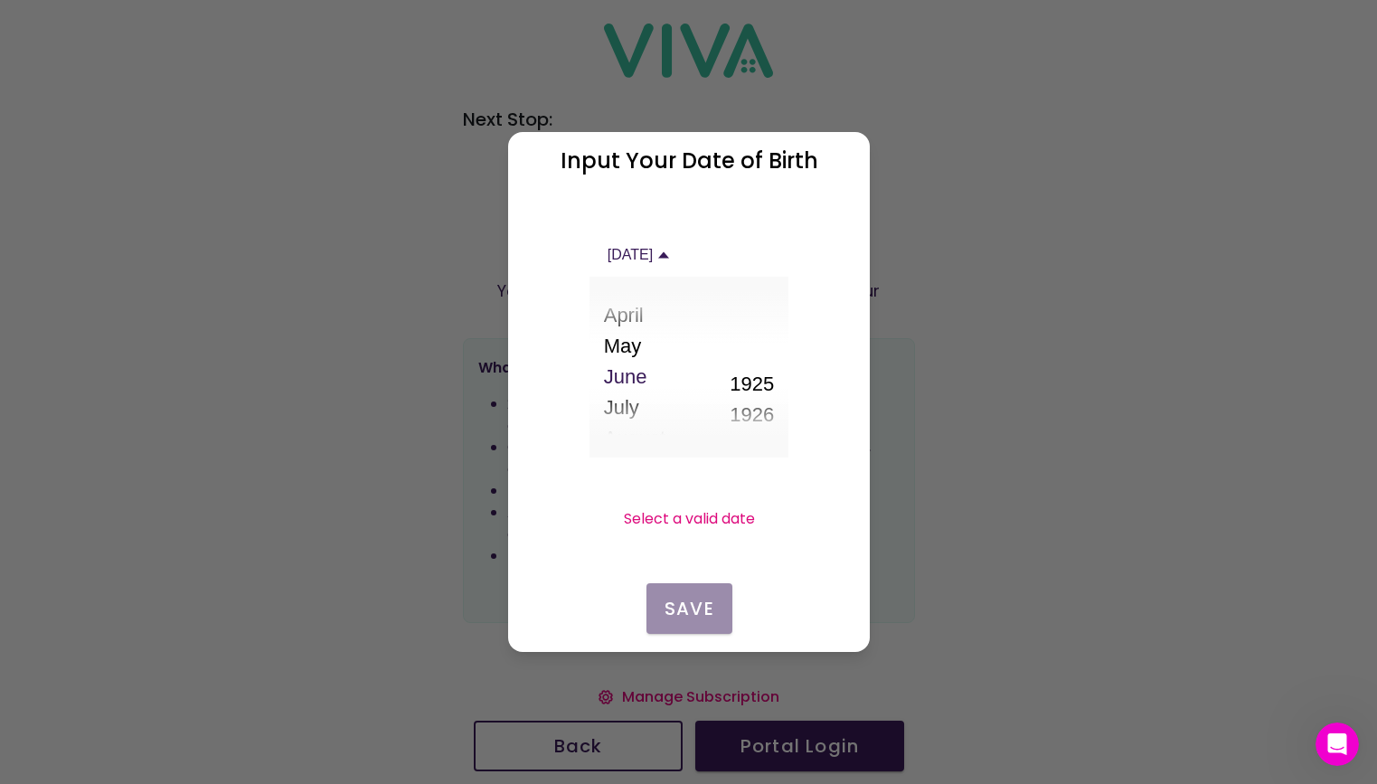
scroll to position [171, 0]
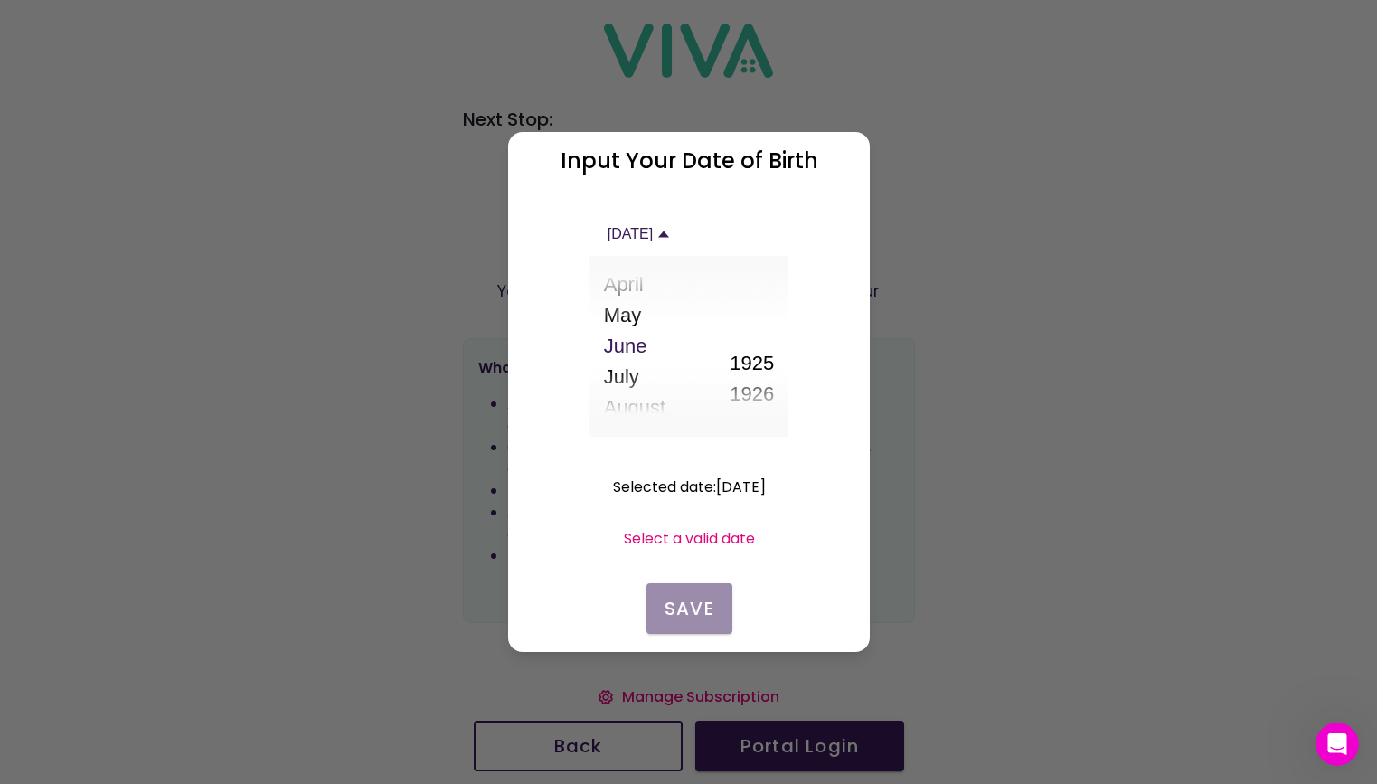
click at [633, 343] on button "June" at bounding box center [652, 346] width 98 height 31
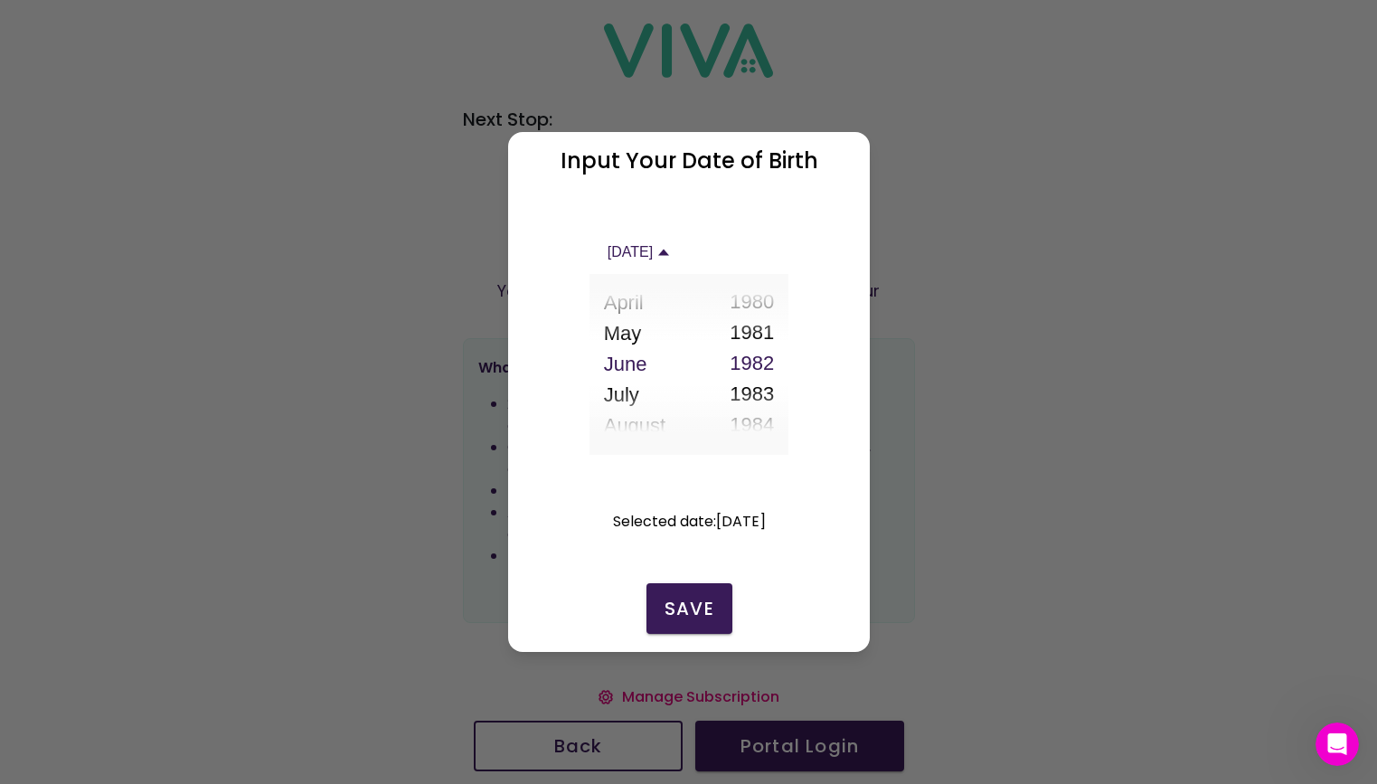
scroll to position [1770, 0]
click at [756, 401] on button "1984" at bounding box center [752, 403] width 44 height 31
click at [0, 0] on slot "Selected date : [DATE]" at bounding box center [0, 0] width 0 height 0
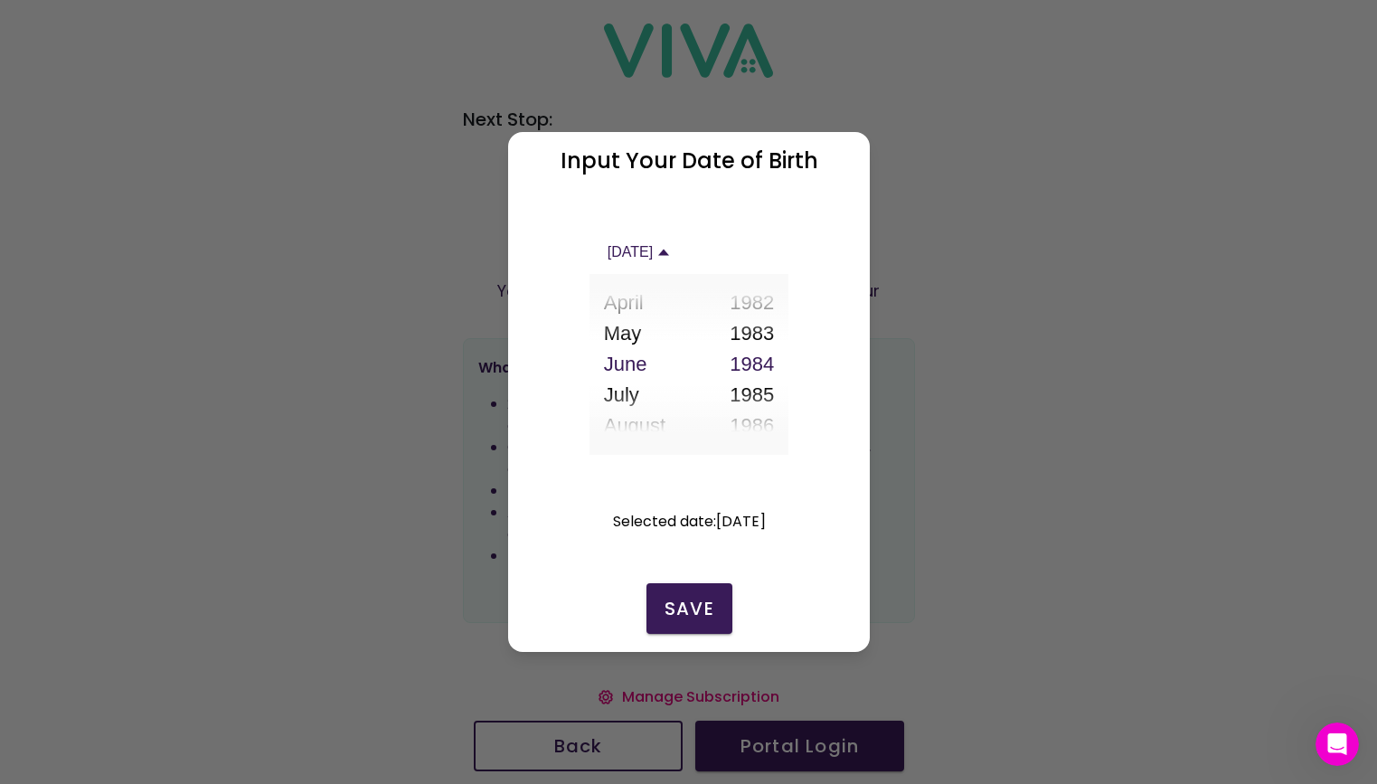
click at [0, 0] on slot "Selected date : [DATE]" at bounding box center [0, 0] width 0 height 0
click at [671, 257] on icon at bounding box center [663, 252] width 14 height 14
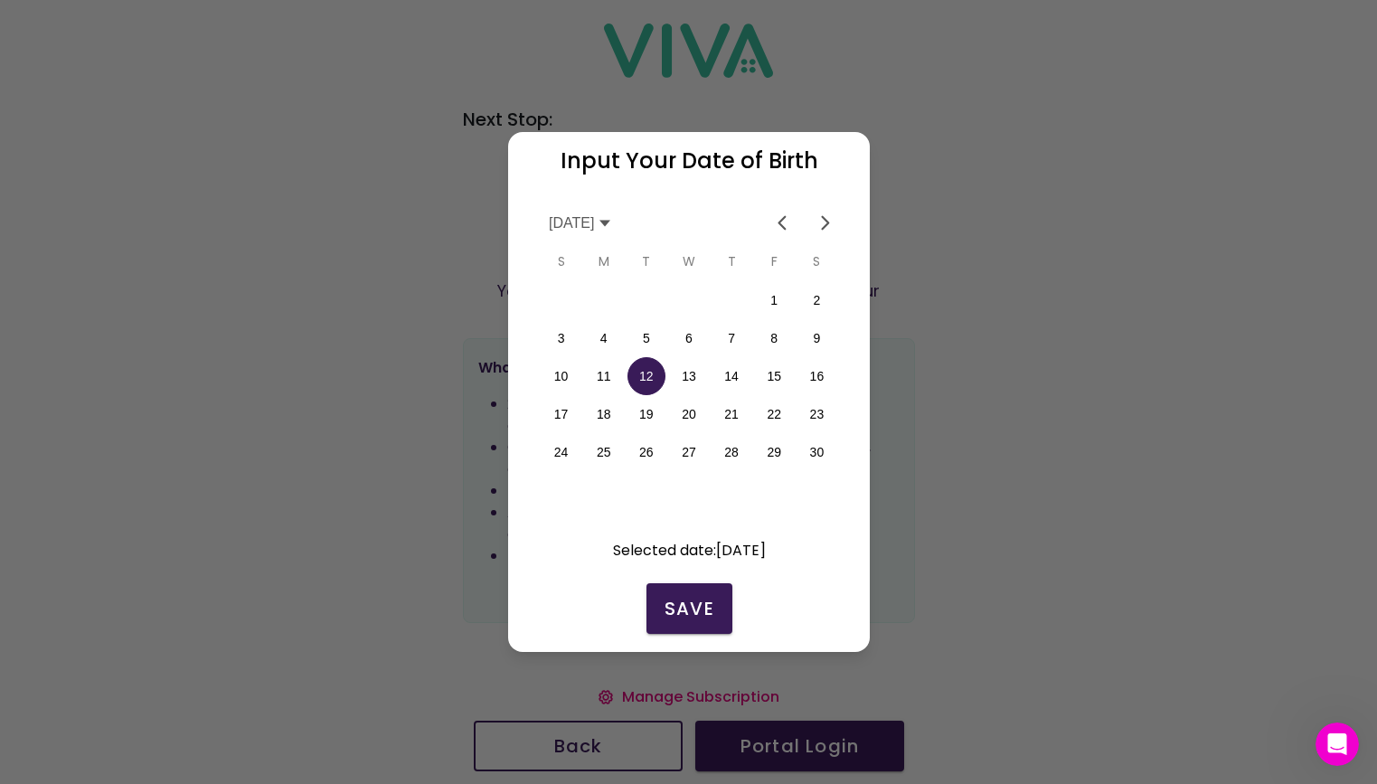
click at [557, 444] on button "24" at bounding box center [561, 452] width 38 height 38
click at [0, 0] on slot "Save" at bounding box center [0, 0] width 0 height 0
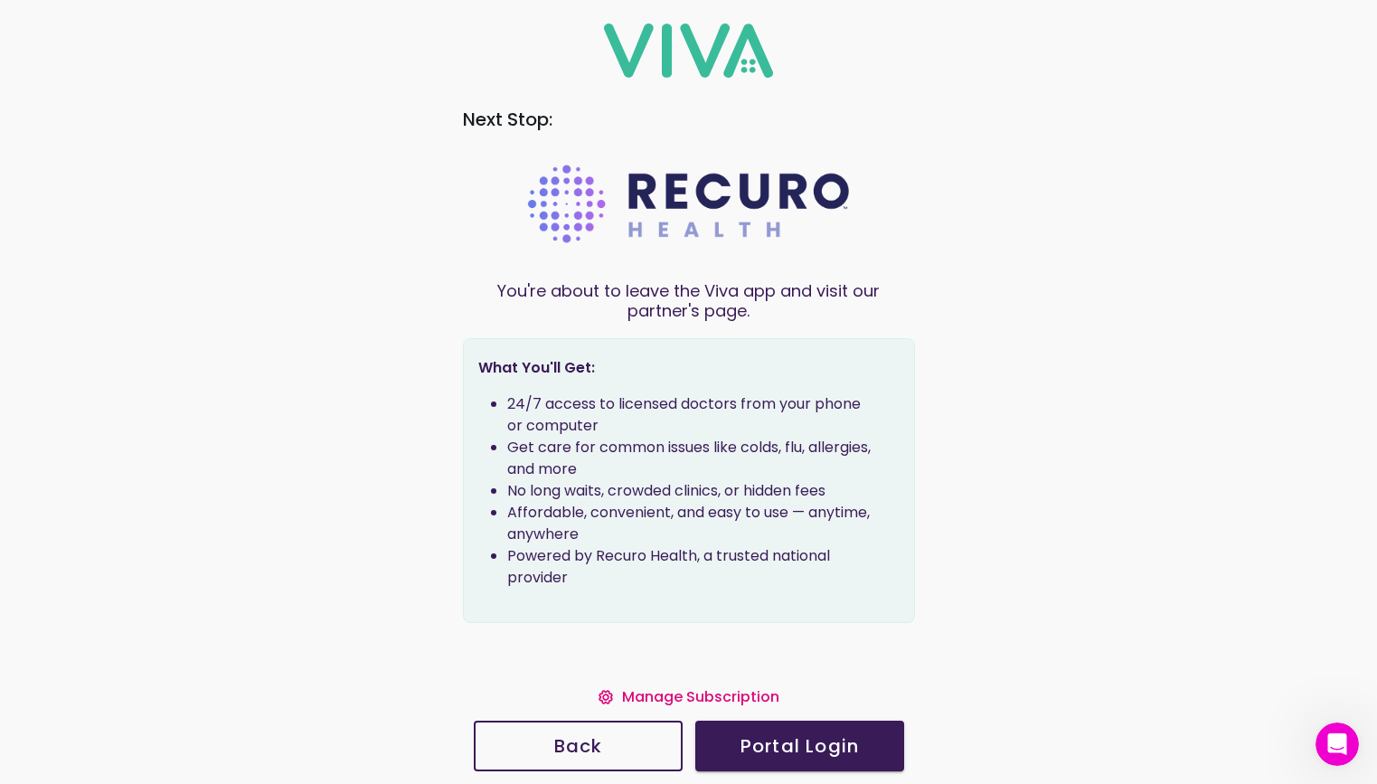
click at [0, 0] on slot "Manage Subscription" at bounding box center [0, 0] width 0 height 0
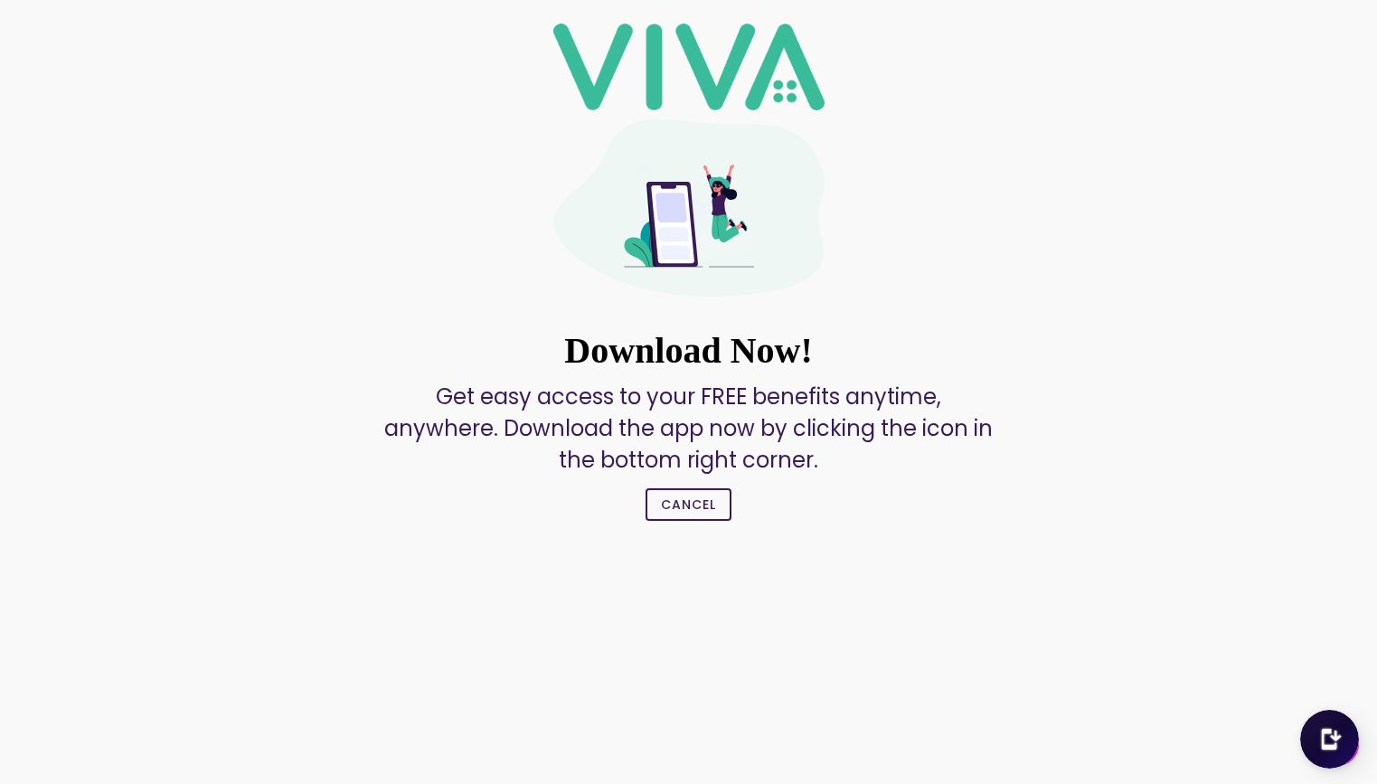
click at [0, 0] on slot "Cancel" at bounding box center [0, 0] width 0 height 0
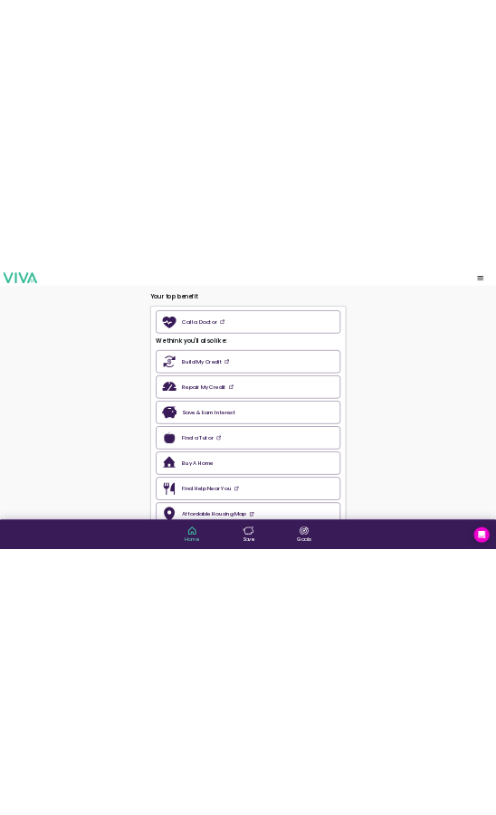
scroll to position [477, 0]
